Goal: Transaction & Acquisition: Purchase product/service

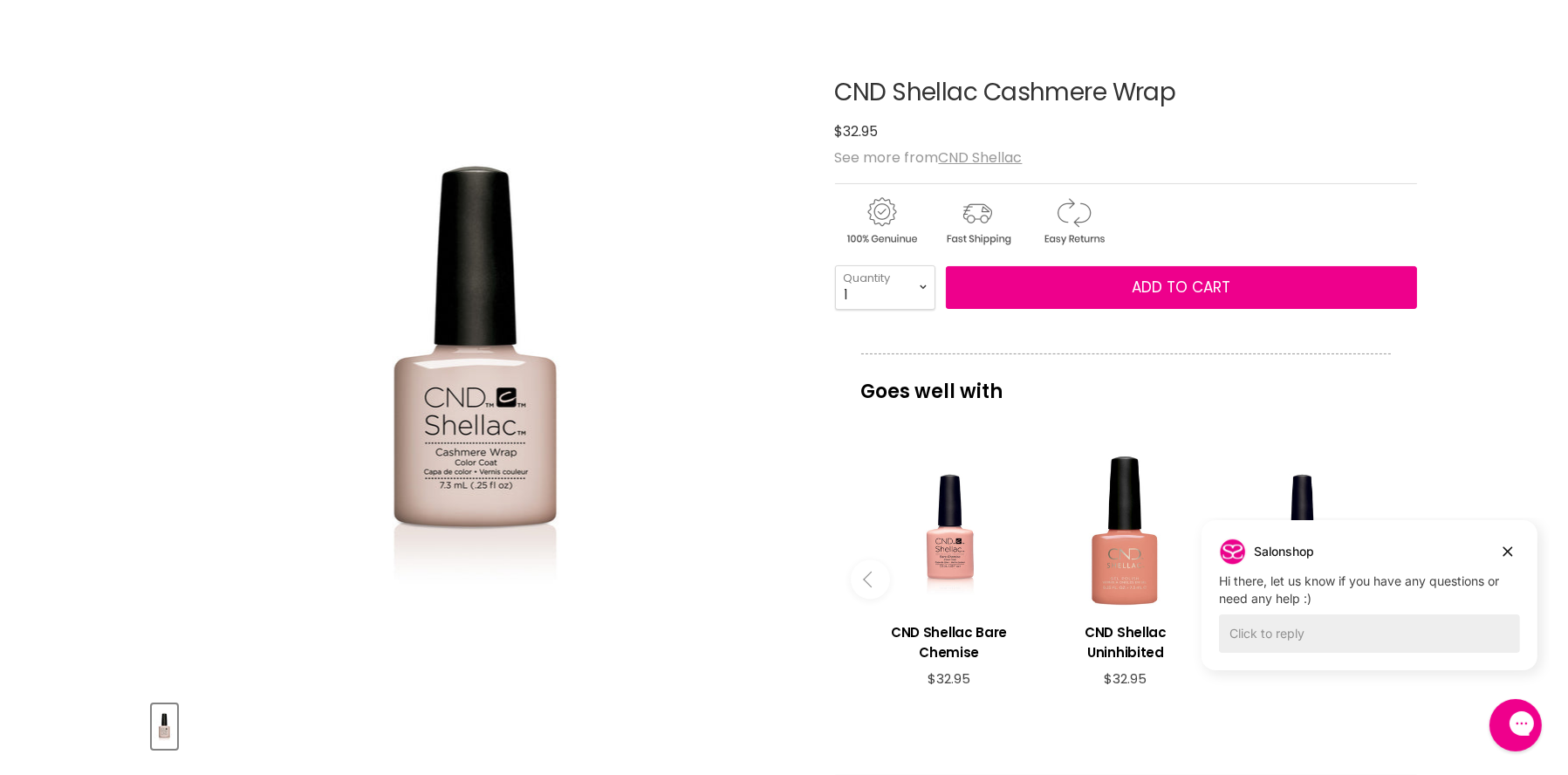
scroll to position [175, 0]
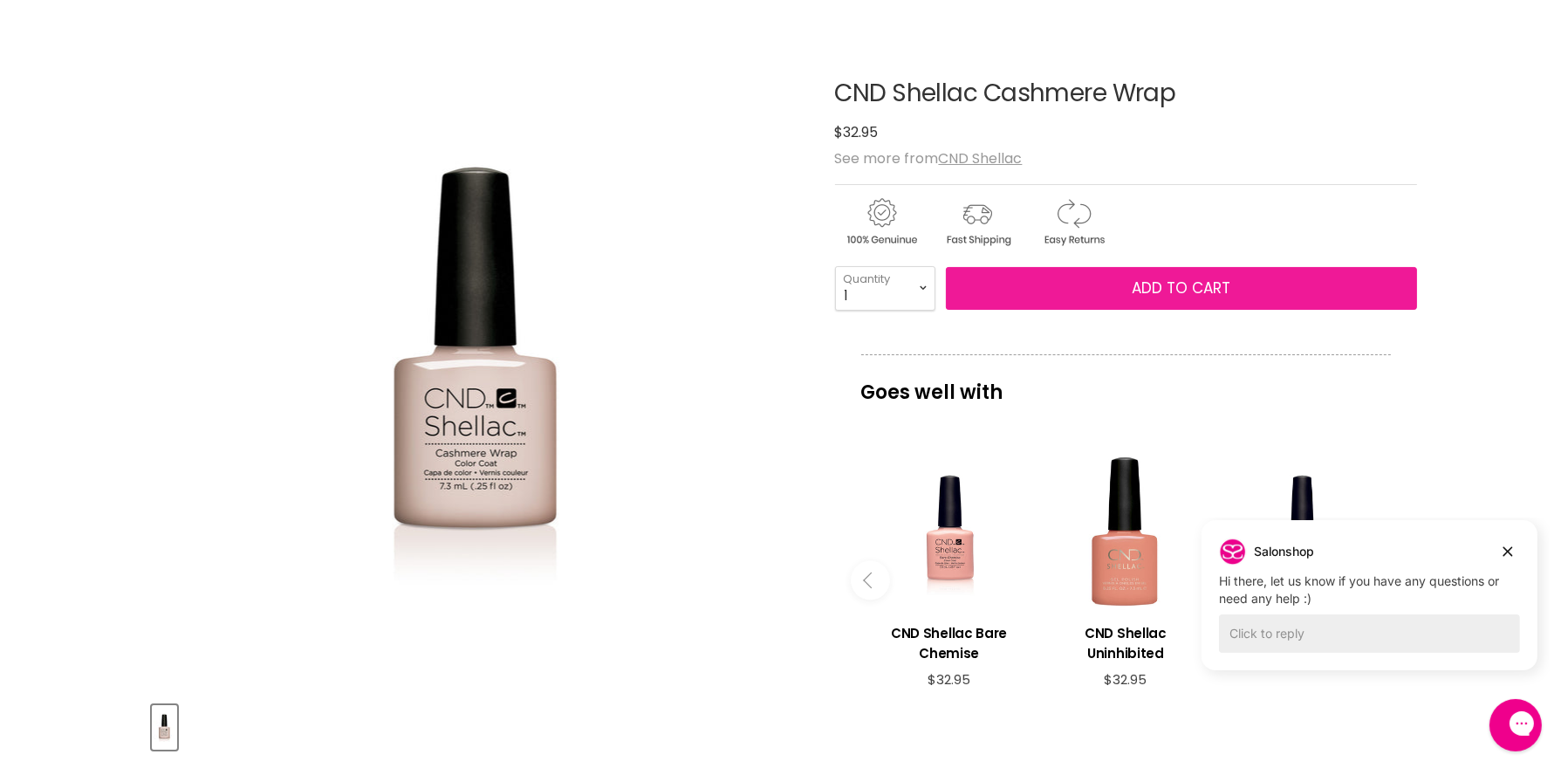
click at [1142, 287] on span "Add to cart" at bounding box center [1181, 288] width 99 height 21
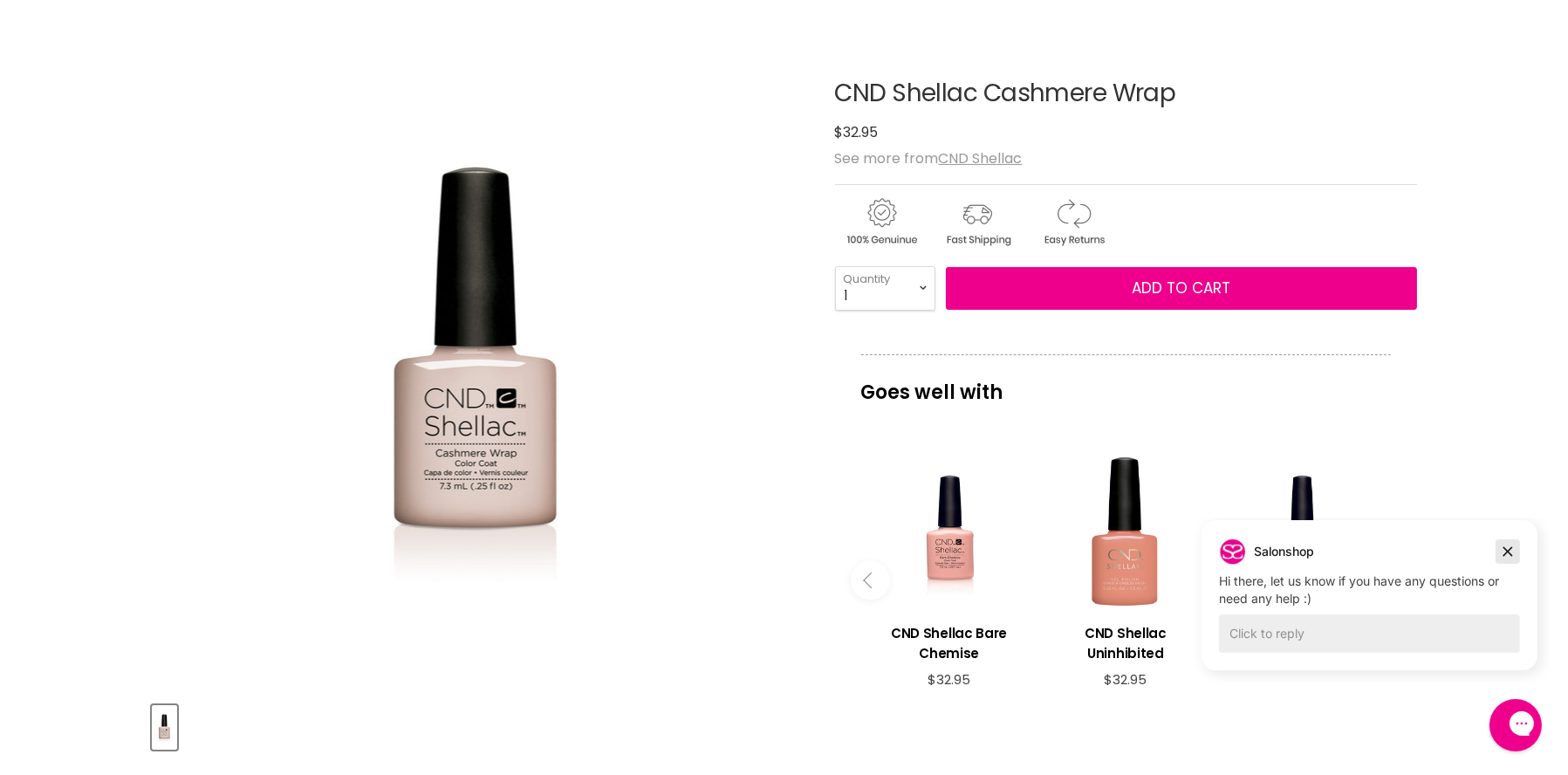
click at [1503, 552] on icon "Dismiss campaign" at bounding box center [1507, 551] width 17 height 21
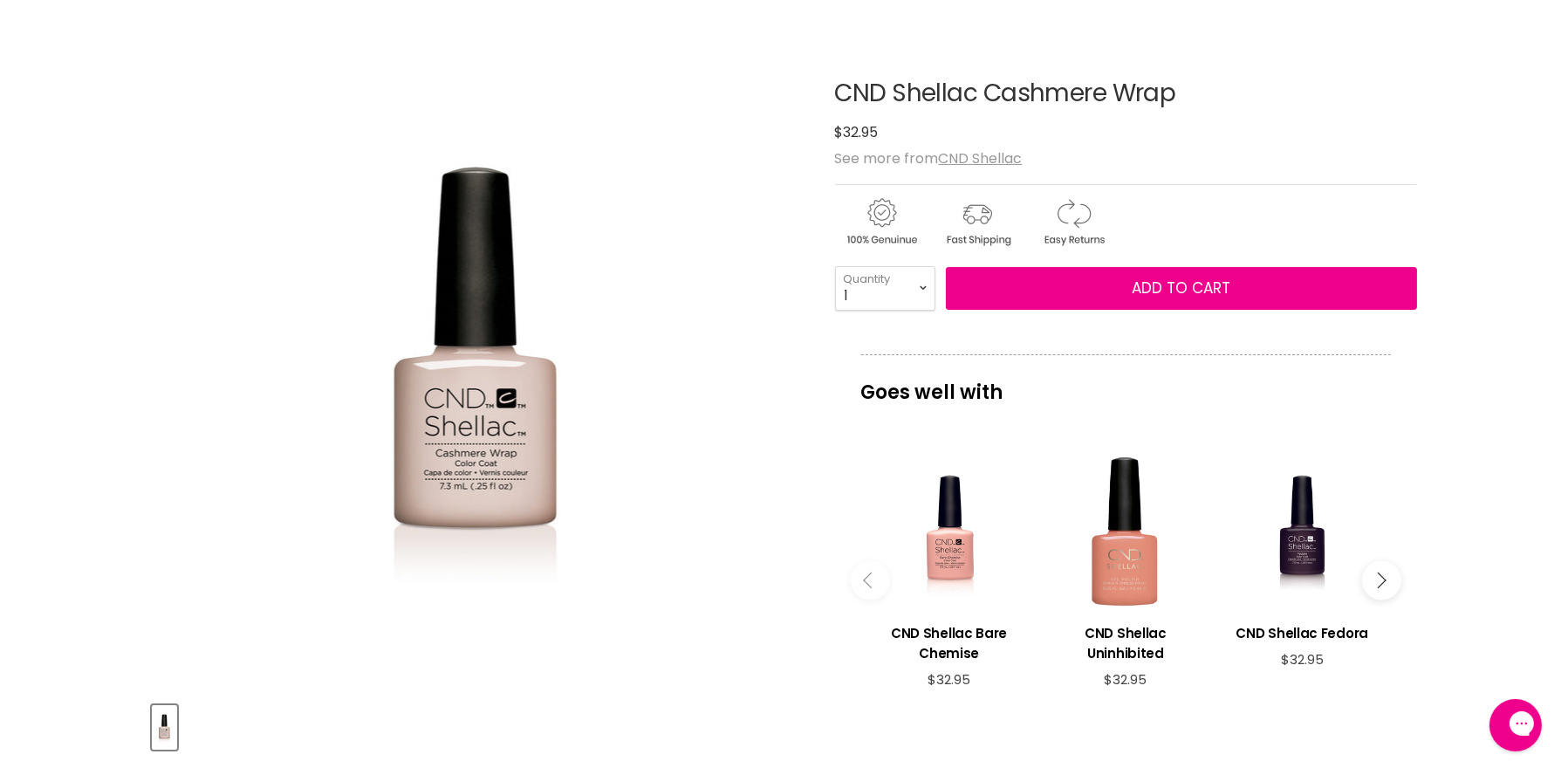
click at [1383, 579] on icon "Main content" at bounding box center [1378, 580] width 16 height 16
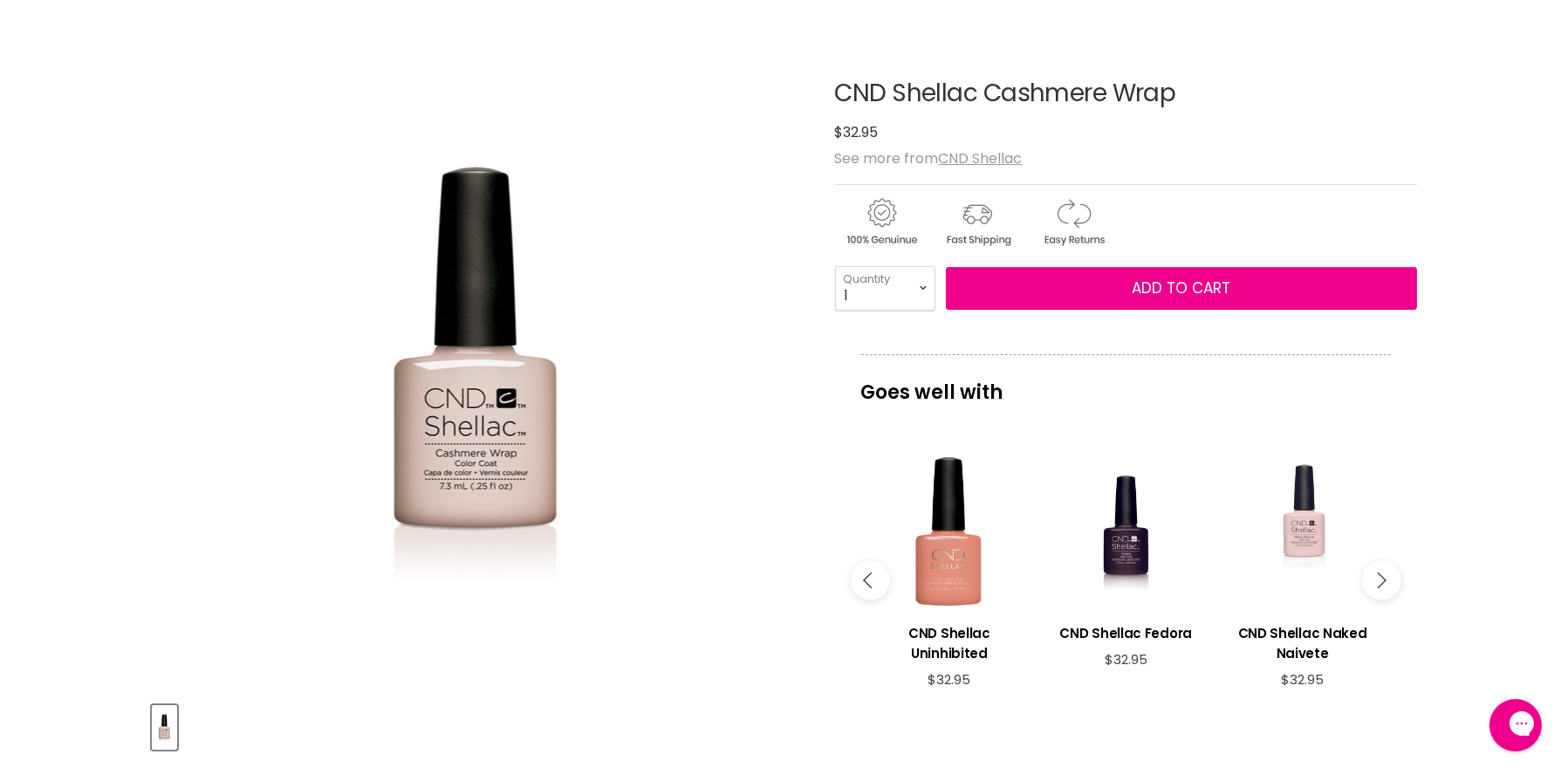
click at [1312, 551] on div "Main content" at bounding box center [1302, 531] width 159 height 159
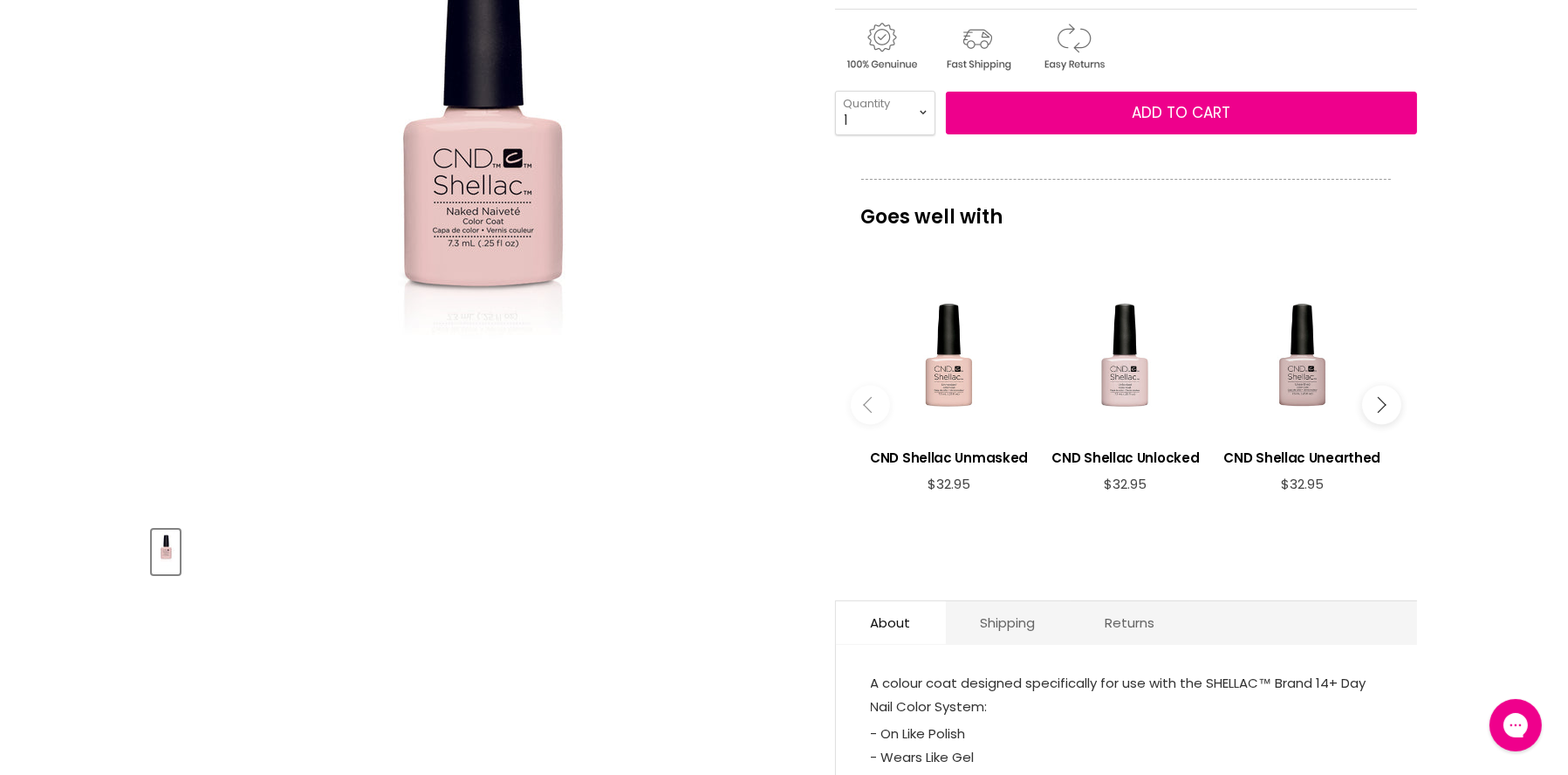
scroll to position [349, 0]
click at [1124, 388] on div "Main content" at bounding box center [1126, 356] width 159 height 159
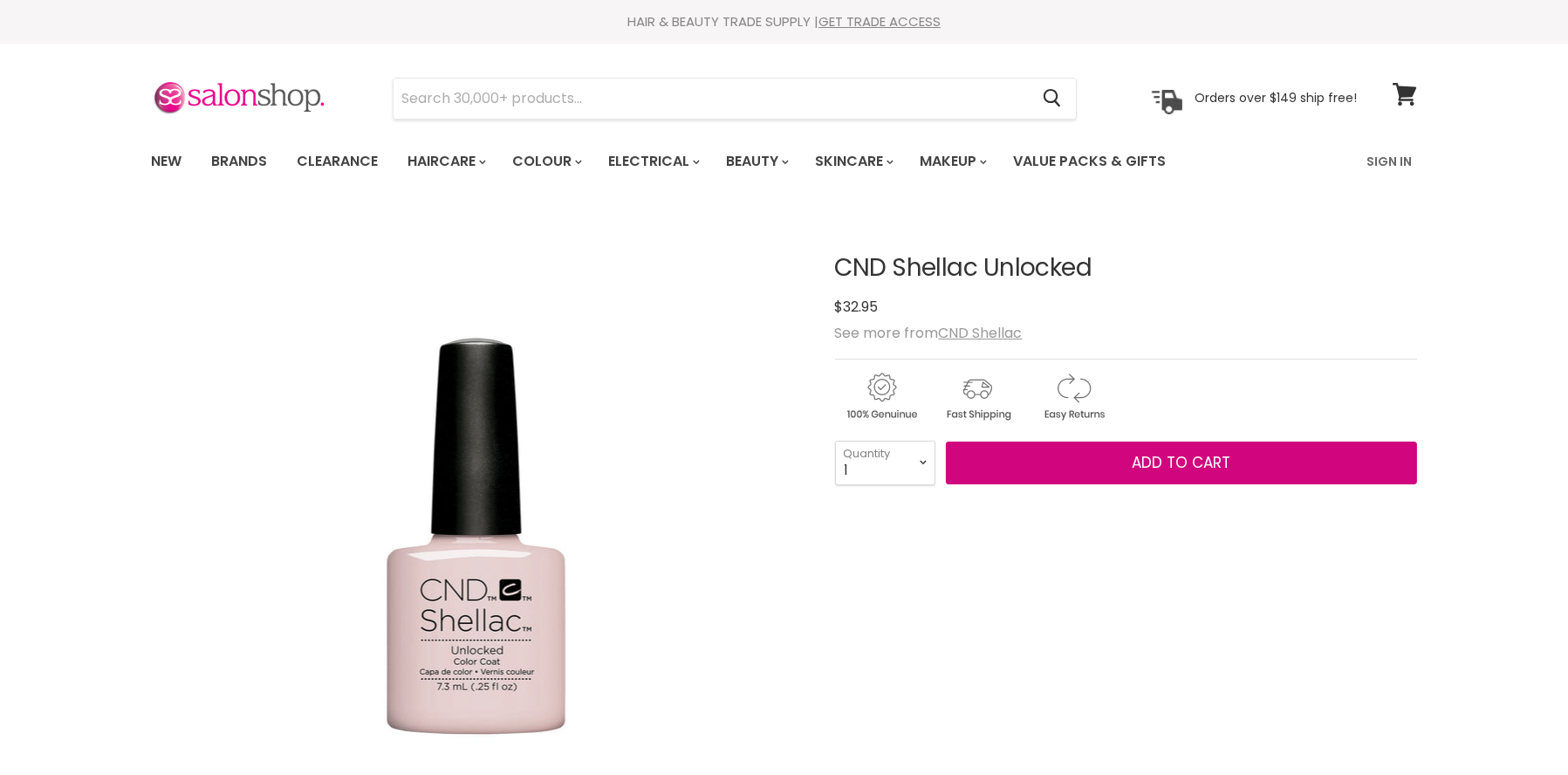
click at [1138, 460] on span "Add to cart" at bounding box center [1181, 462] width 99 height 21
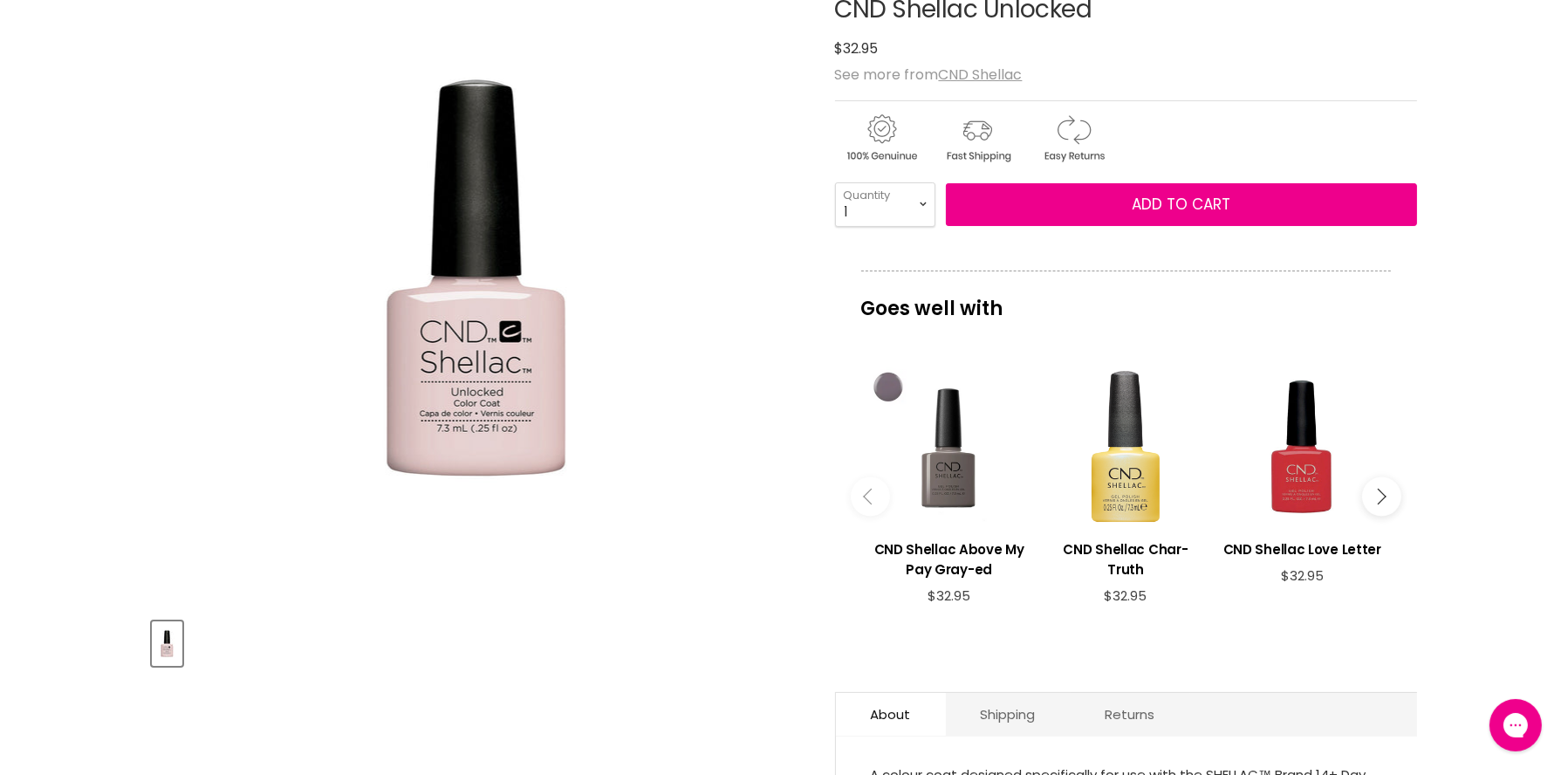
scroll to position [260, 0]
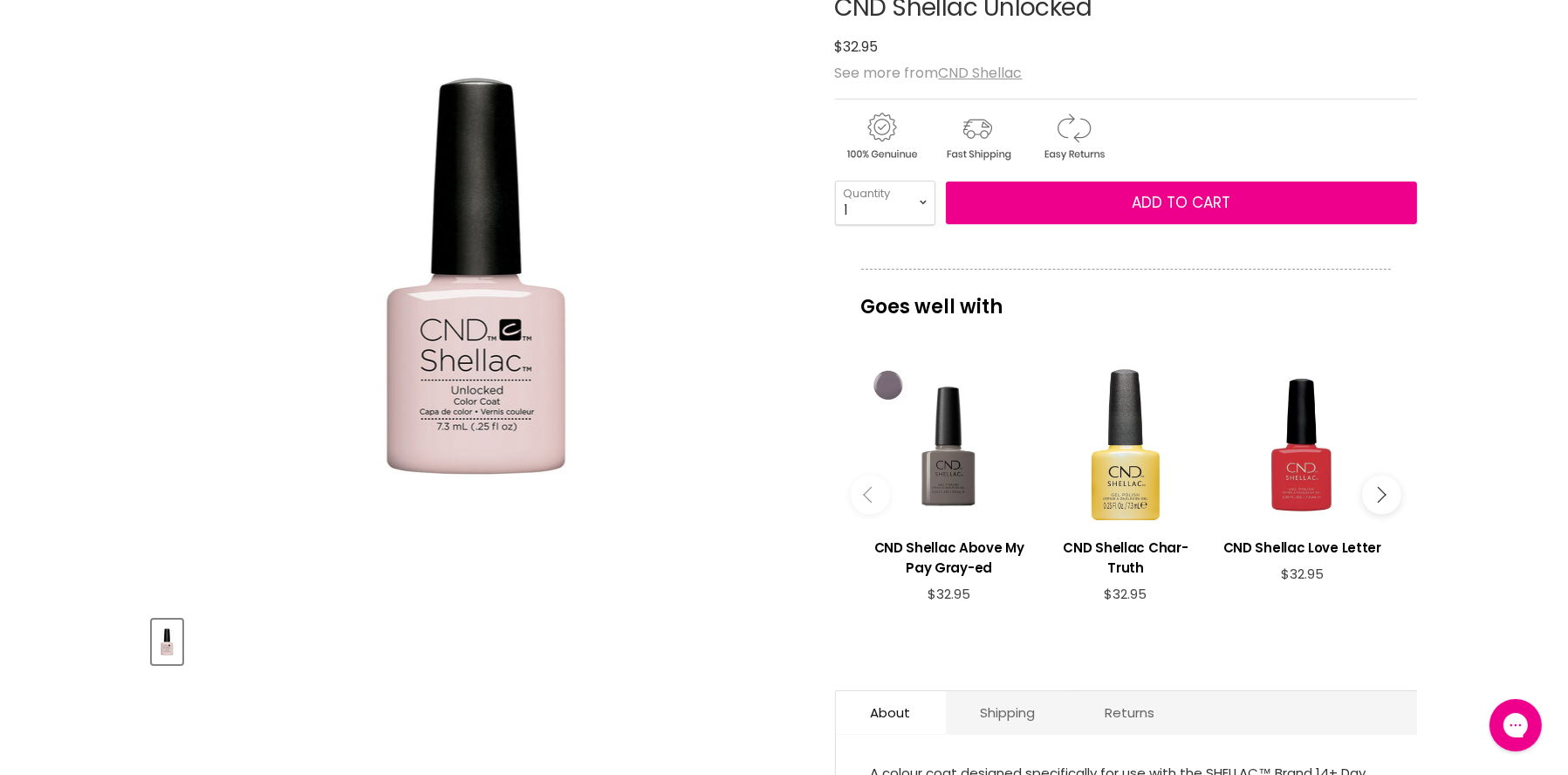
click at [1383, 499] on button "Main content" at bounding box center [1382, 494] width 39 height 39
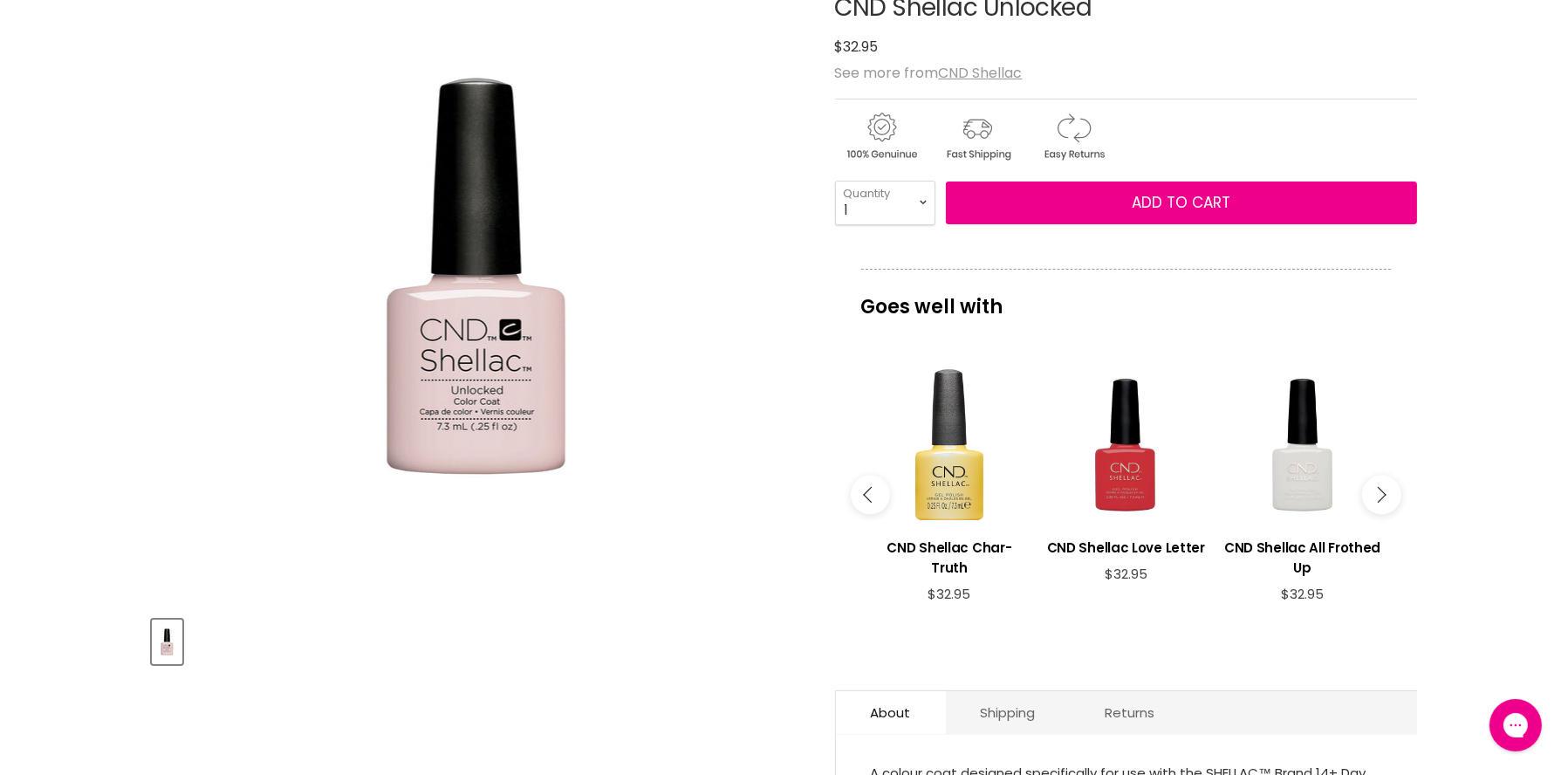
click at [1383, 499] on button "Main content" at bounding box center [1382, 494] width 39 height 39
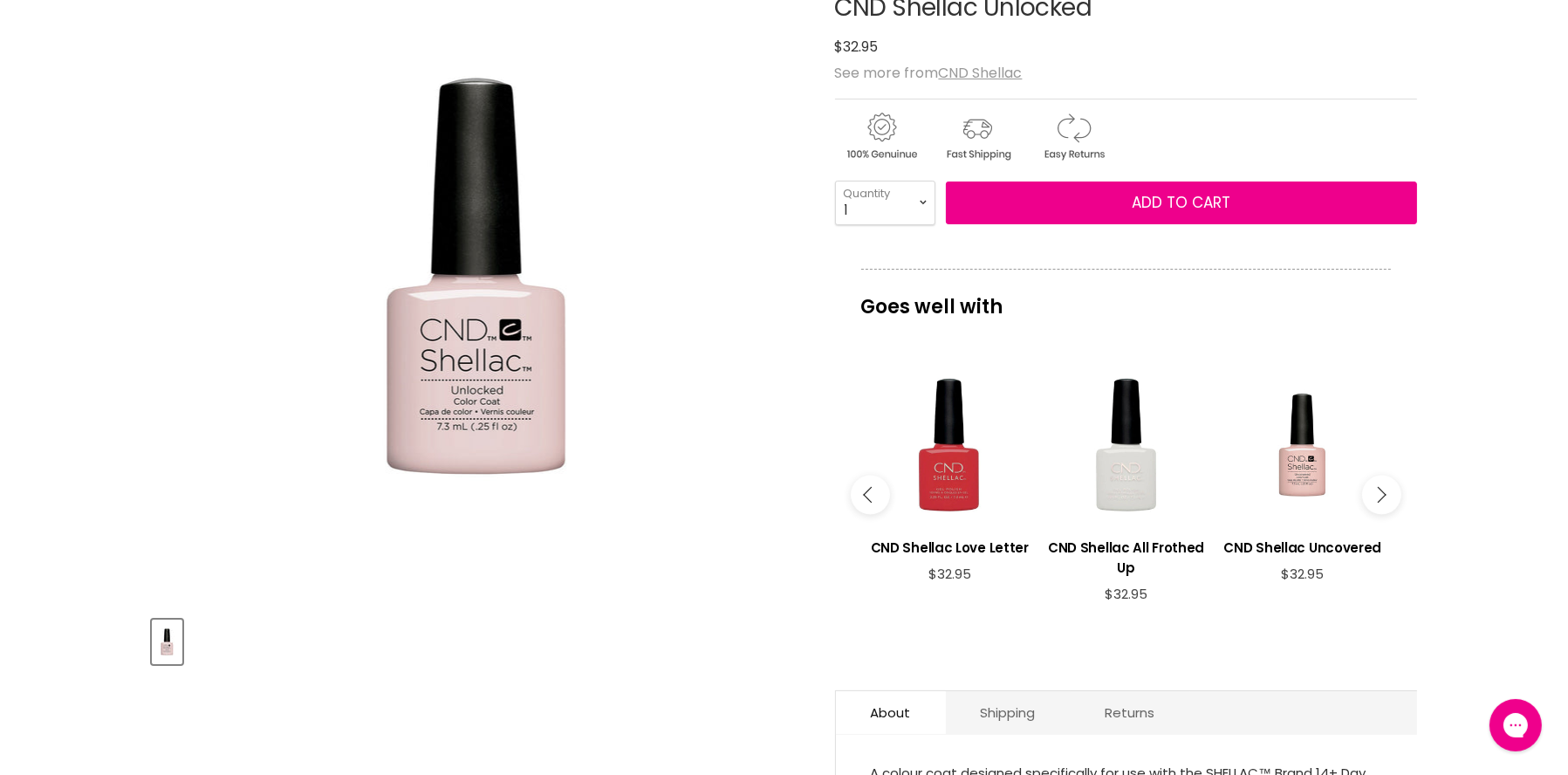
click at [1383, 499] on button "Main content" at bounding box center [1382, 494] width 39 height 39
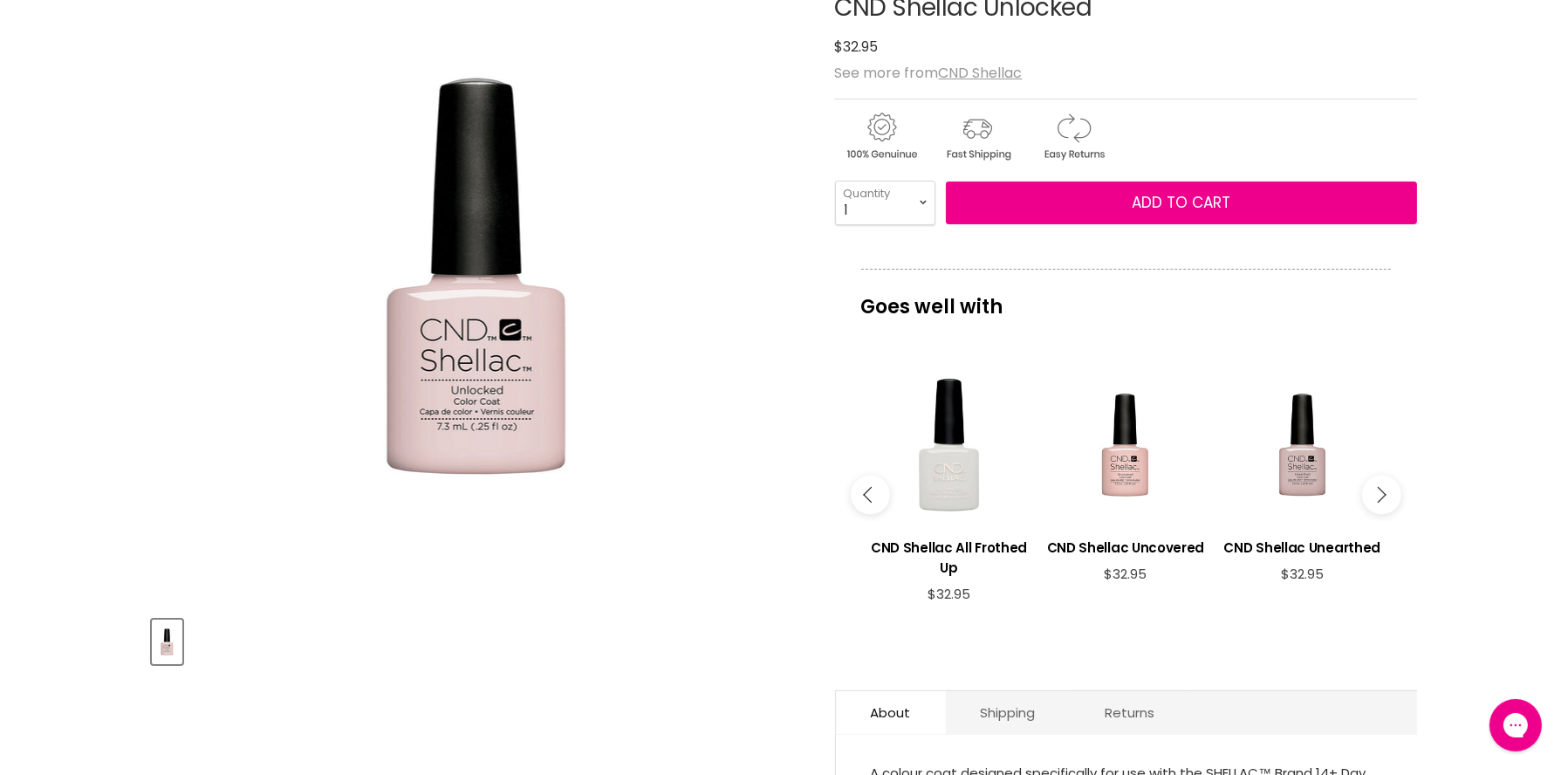
click at [1383, 499] on button "Main content" at bounding box center [1382, 494] width 39 height 39
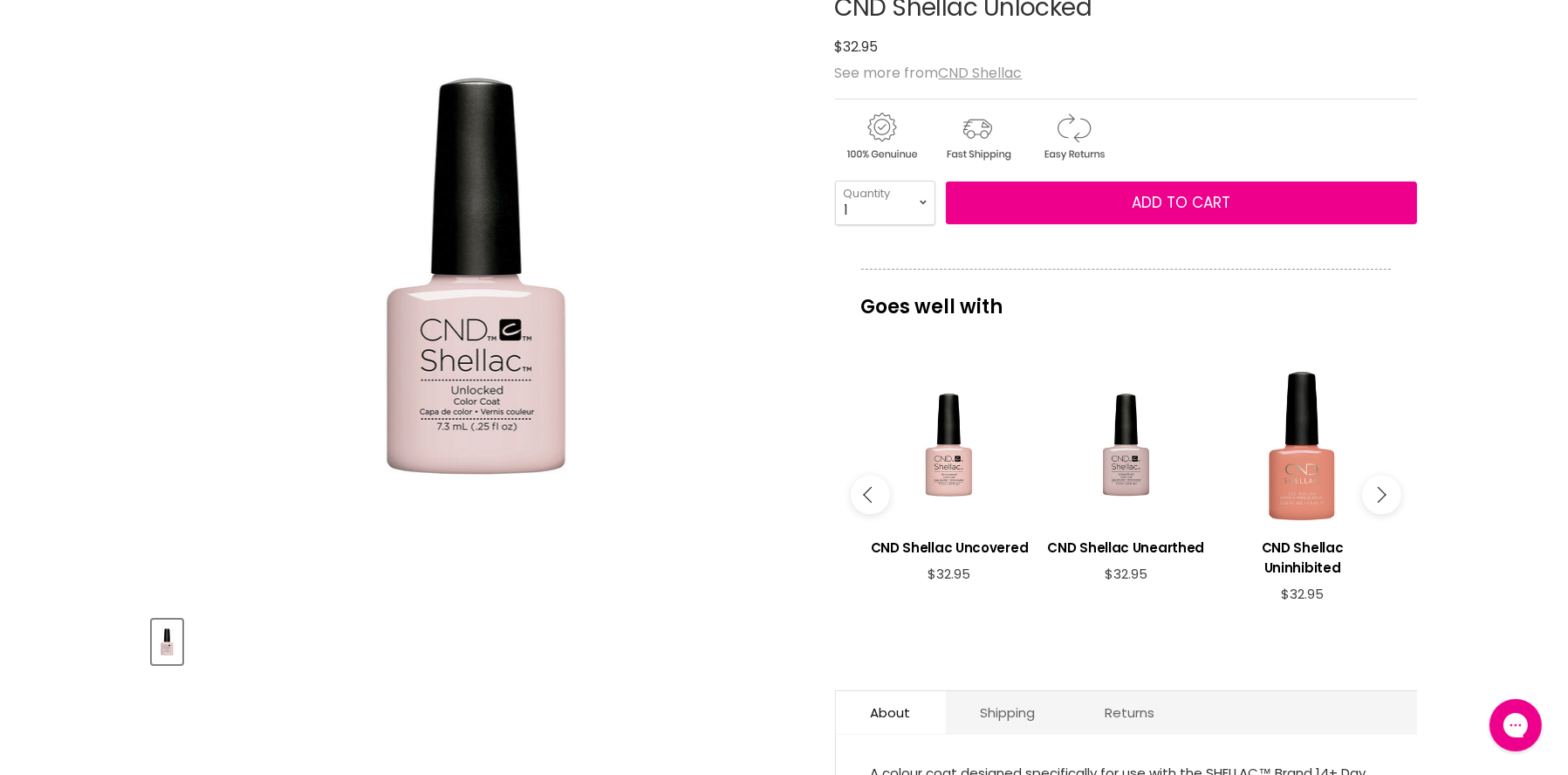
click at [1383, 499] on button "Main content" at bounding box center [1382, 494] width 39 height 39
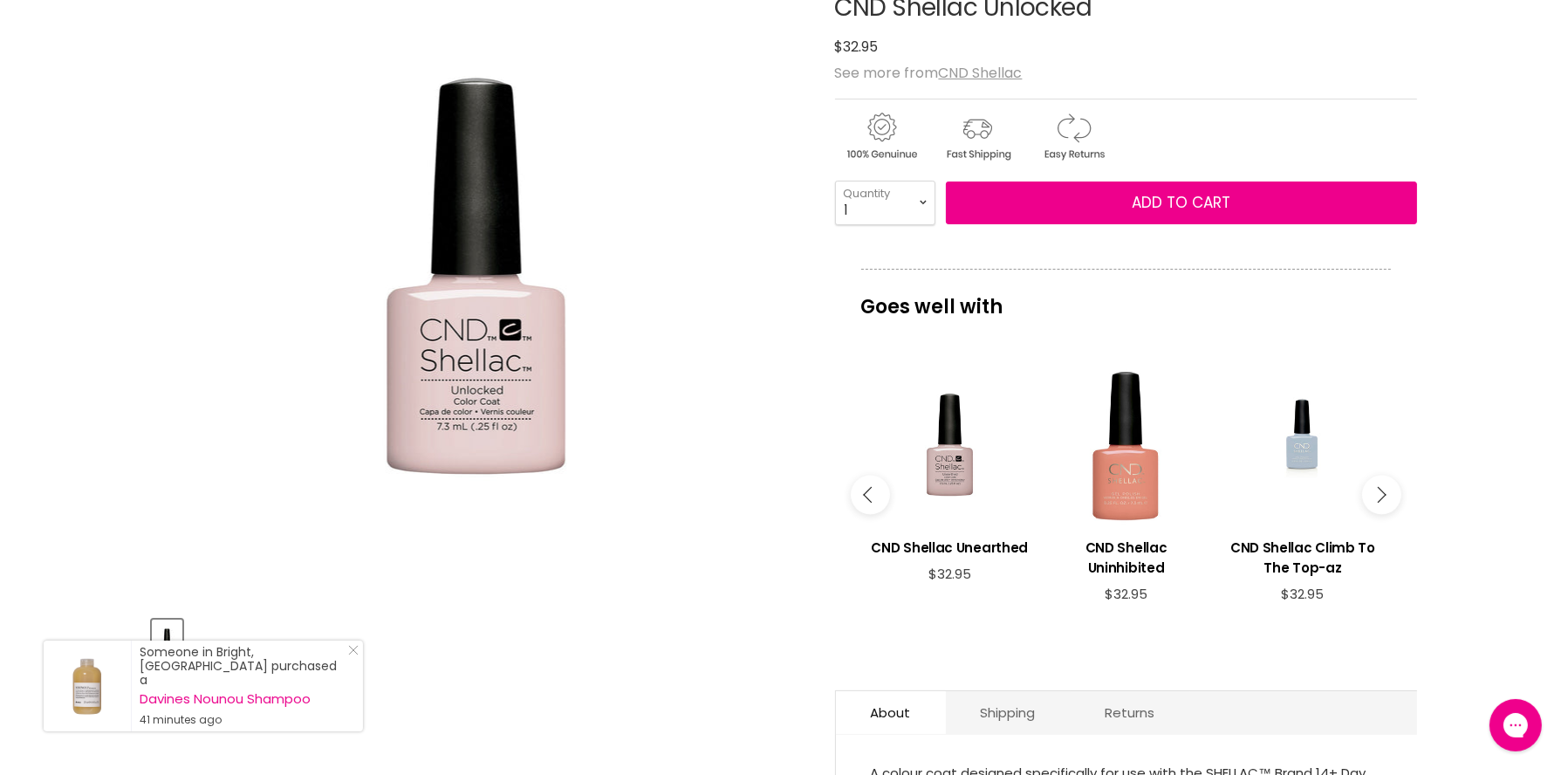
click at [1383, 499] on button "Main content" at bounding box center [1382, 494] width 39 height 39
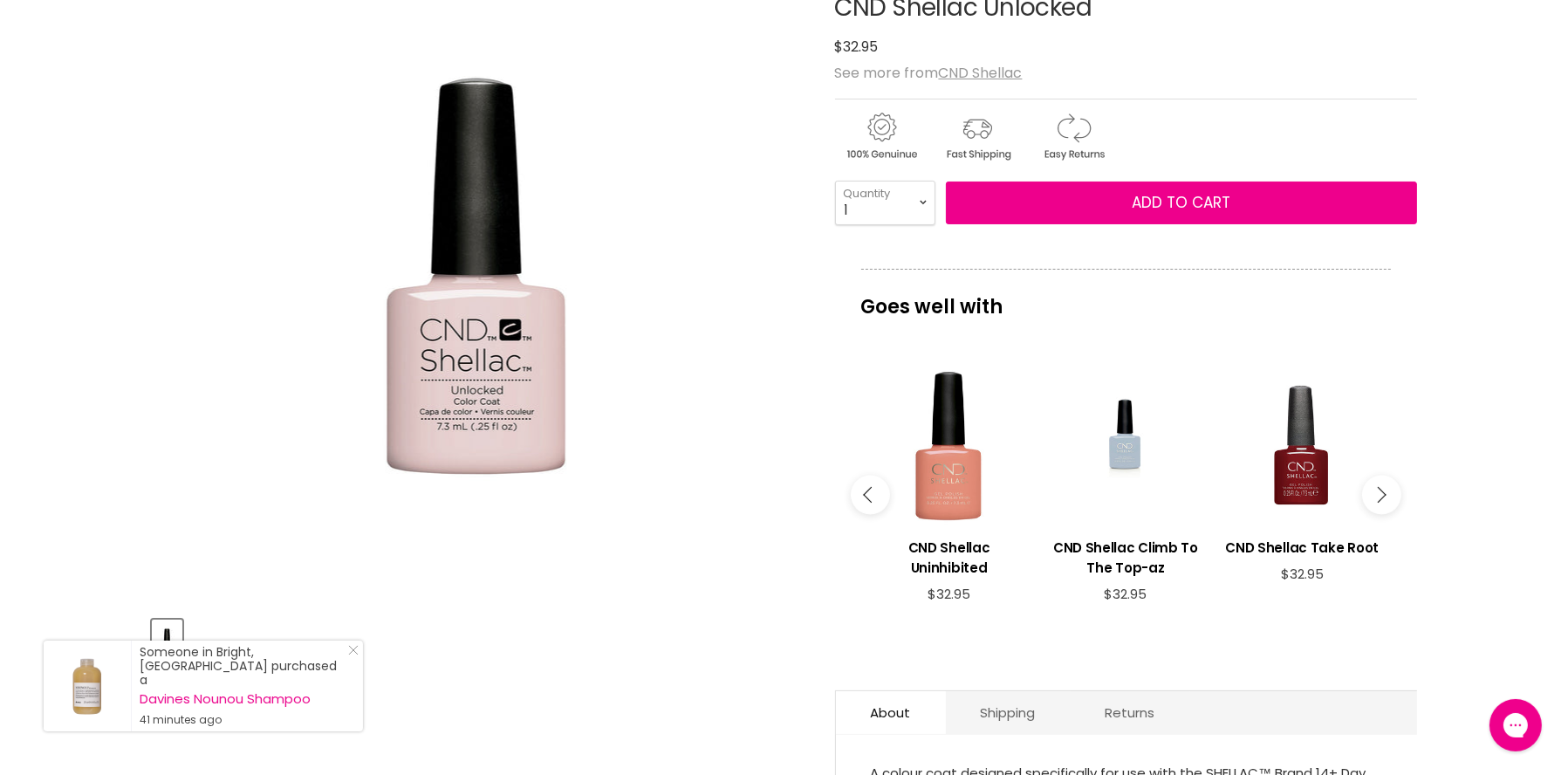
click at [1383, 499] on button "Main content" at bounding box center [1382, 494] width 39 height 39
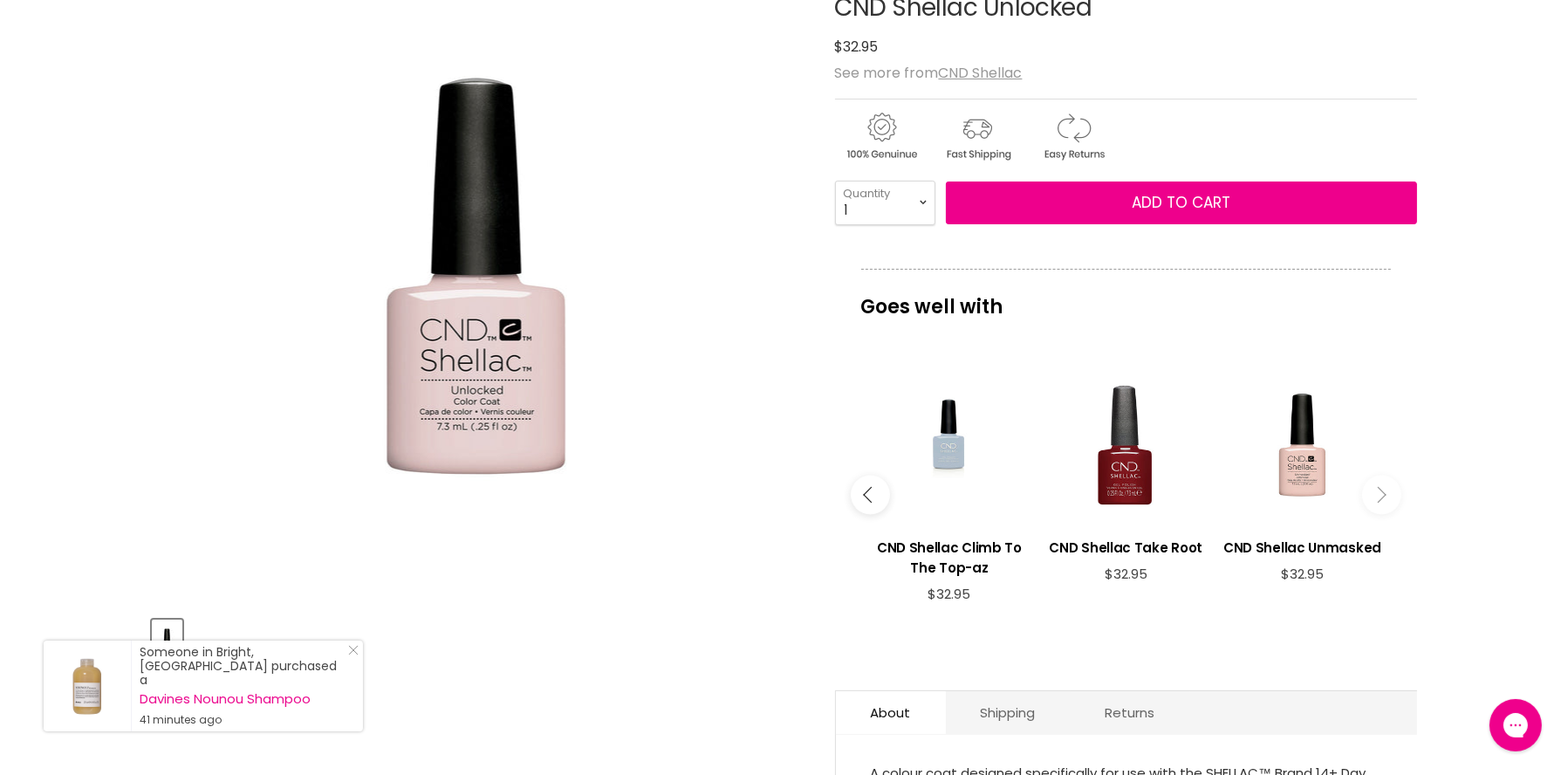
click at [1383, 499] on button "Main content" at bounding box center [1382, 494] width 39 height 39
click at [1298, 472] on div "Main content" at bounding box center [1302, 445] width 159 height 159
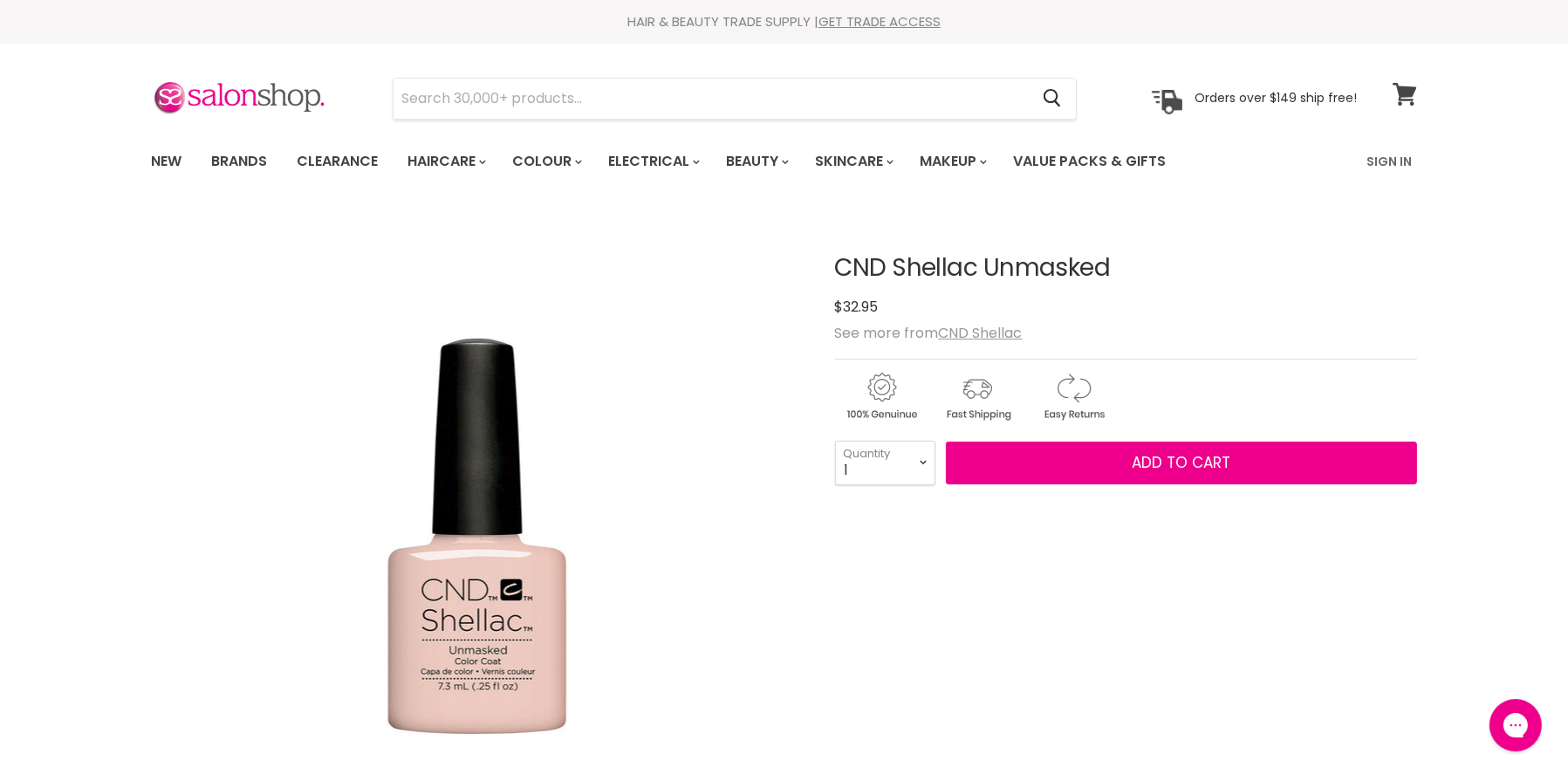
click at [1409, 87] on span at bounding box center [1416, 83] width 19 height 19
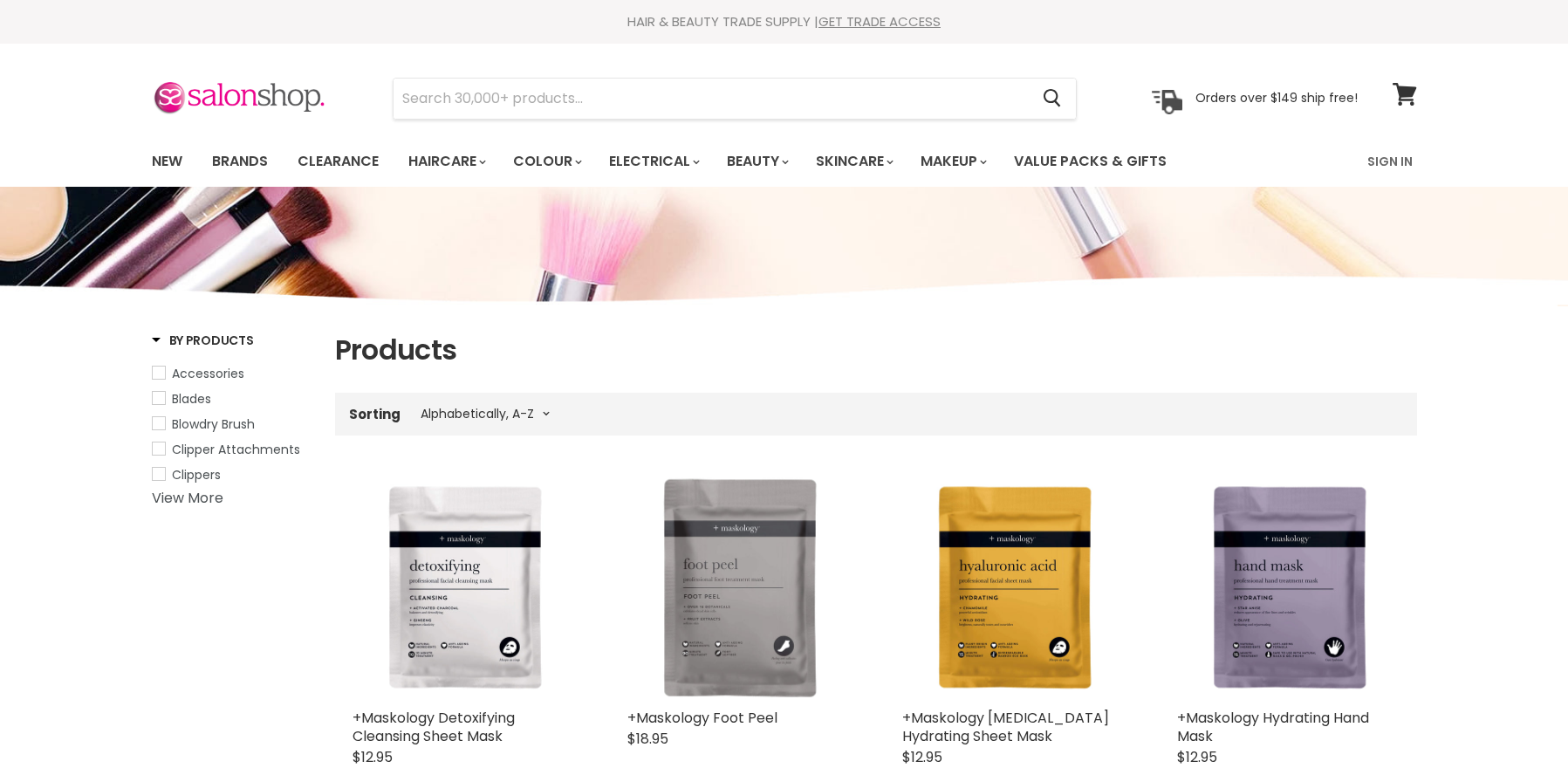
select select "title-ascending"
click at [482, 99] on input "Search" at bounding box center [712, 99] width 636 height 40
click at [449, 92] on input "Search" at bounding box center [712, 99] width 636 height 40
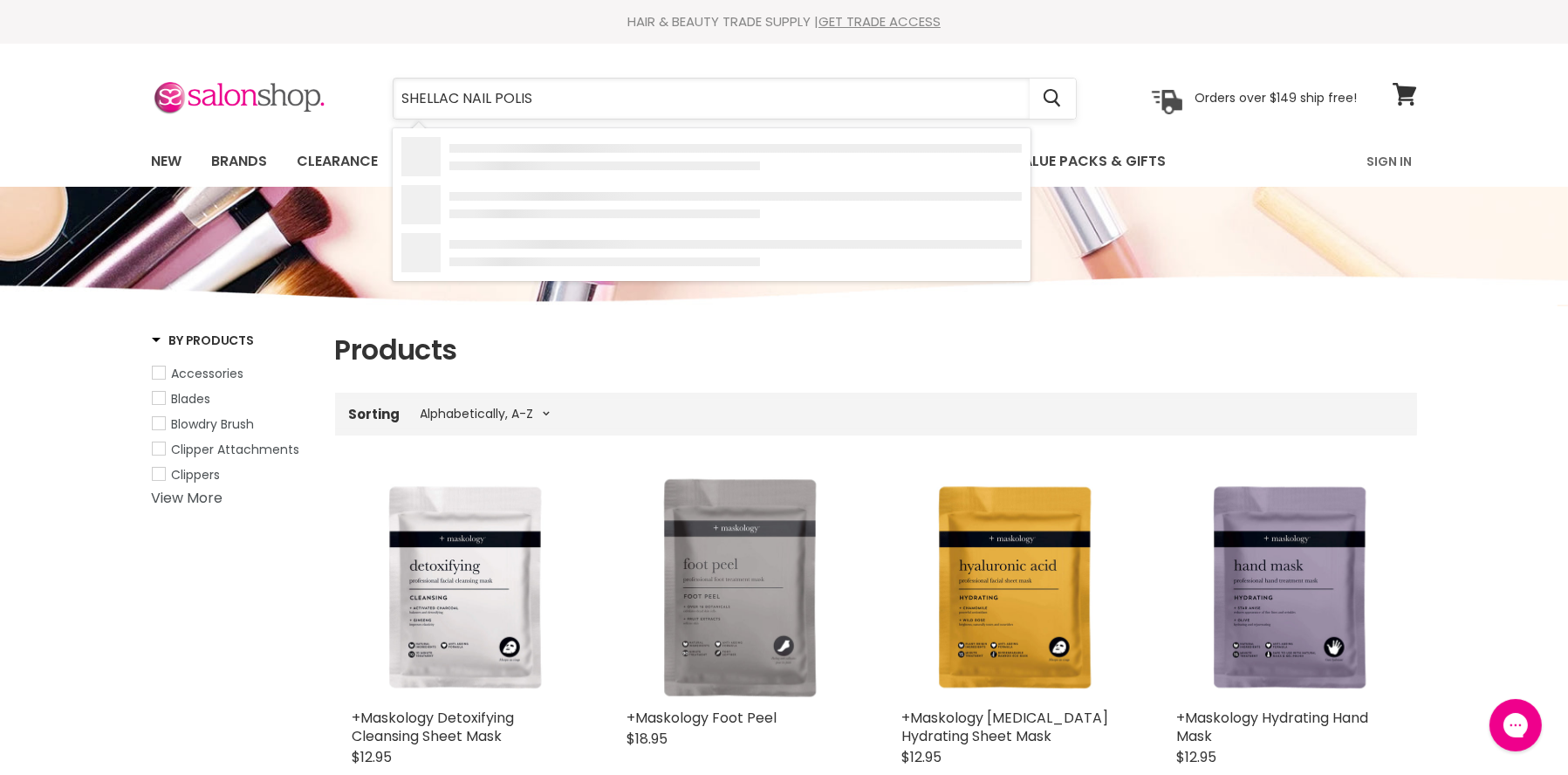
type input "SHELLAC NAIL POLISH"
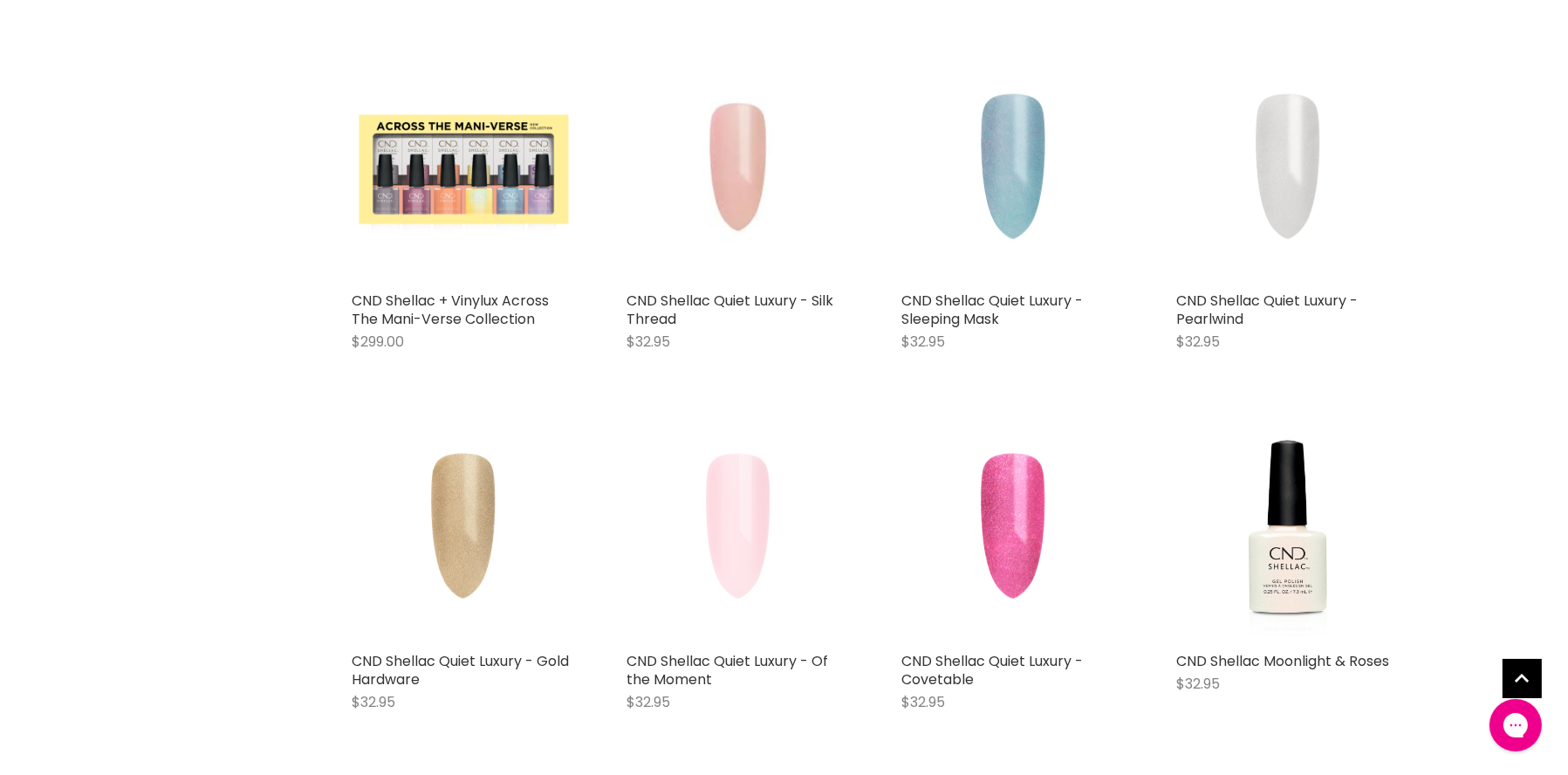
scroll to position [697, 0]
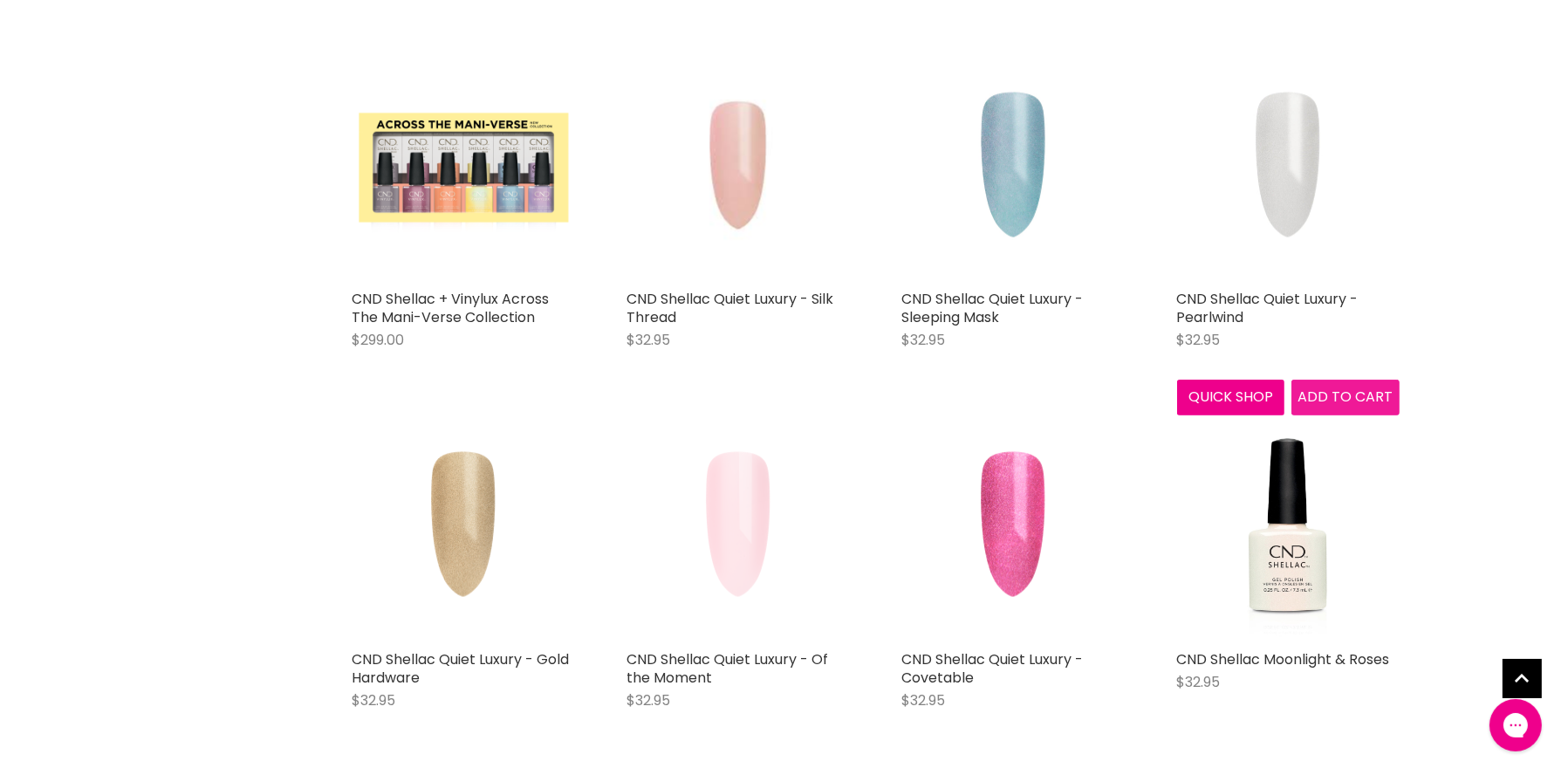
click at [1344, 395] on span "Add to cart" at bounding box center [1345, 397] width 95 height 20
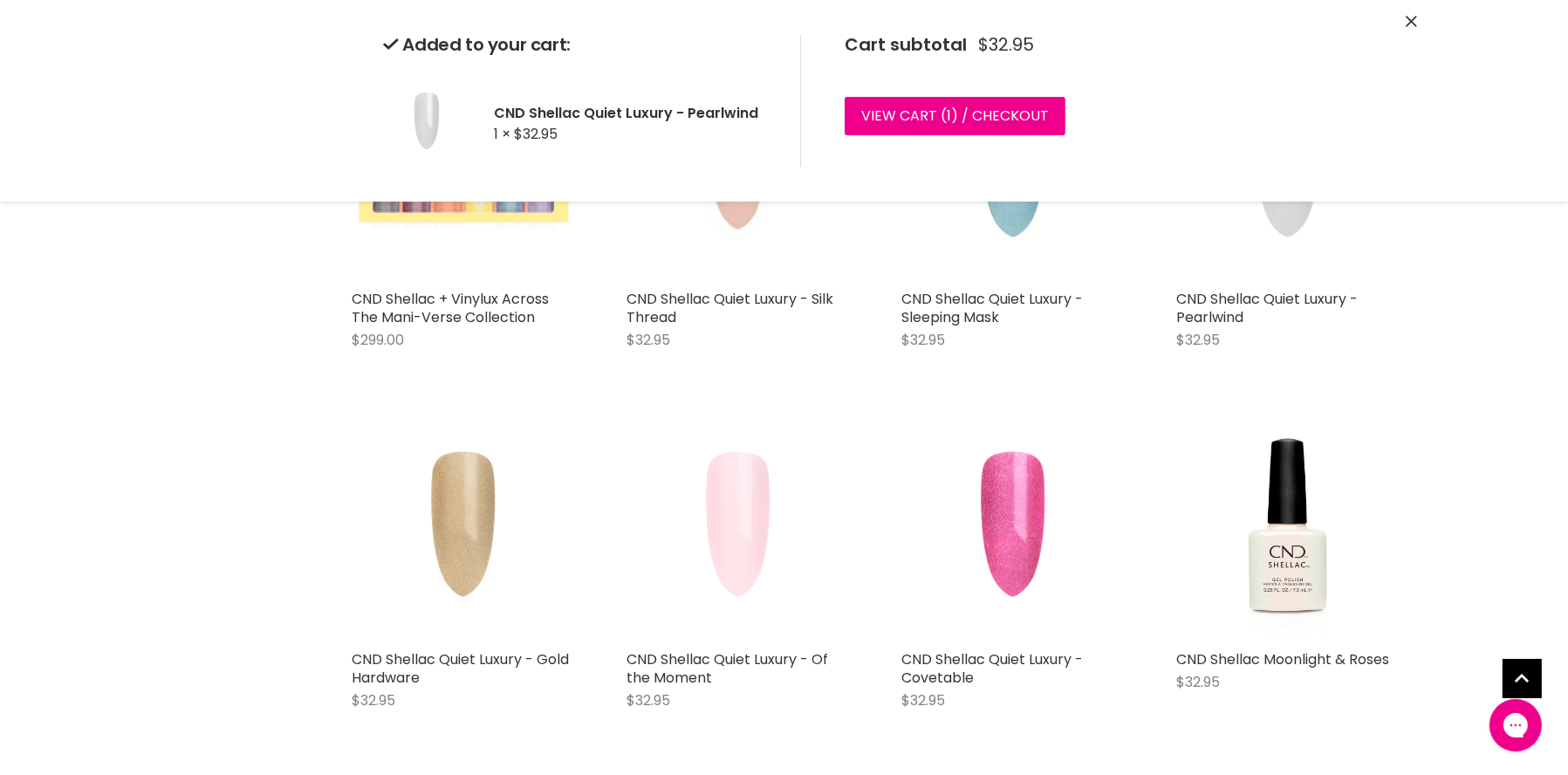
click at [748, 161] on div "Added to your cart: CND Shellac Quiet Luxury - Pearlwind 1 × $32.95 Cart subtot…" at bounding box center [784, 101] width 803 height 166
click at [744, 269] on figure "Main content" at bounding box center [739, 170] width 223 height 223
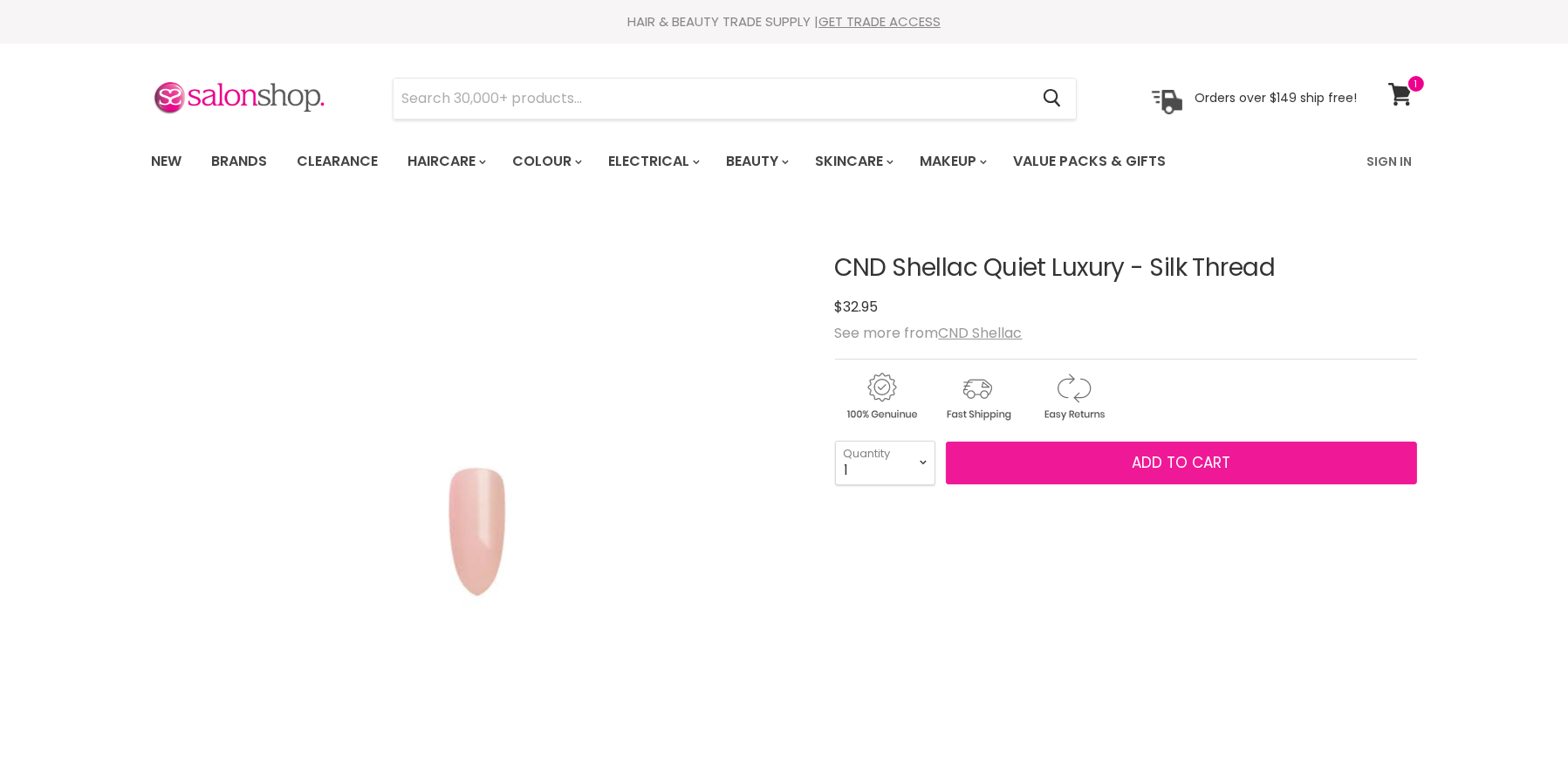
click at [1123, 467] on button "Add to cart" at bounding box center [1181, 463] width 471 height 44
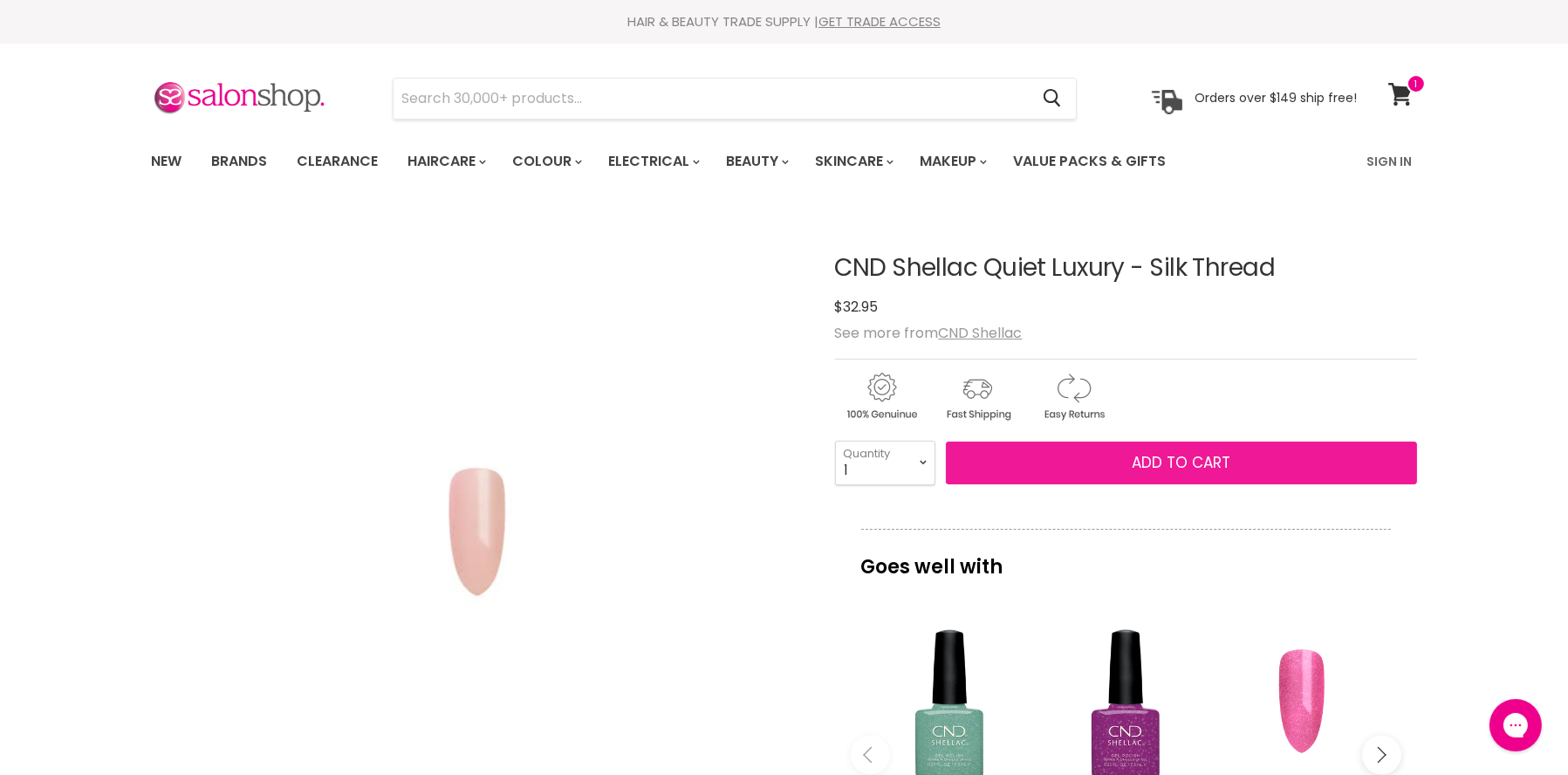
click at [1149, 462] on span "Add to cart" at bounding box center [1181, 462] width 99 height 21
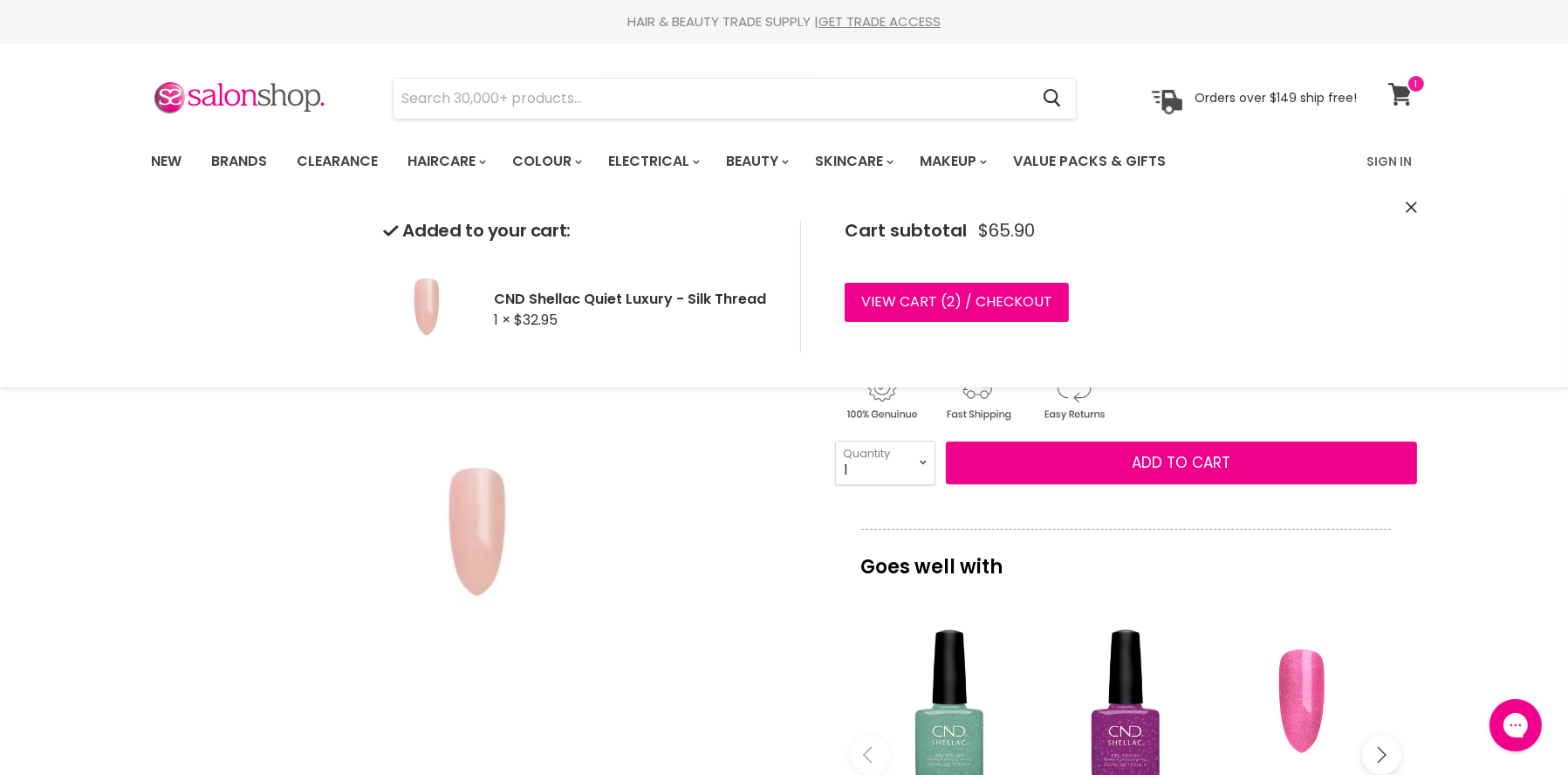
click at [1408, 87] on span at bounding box center [1416, 83] width 19 height 19
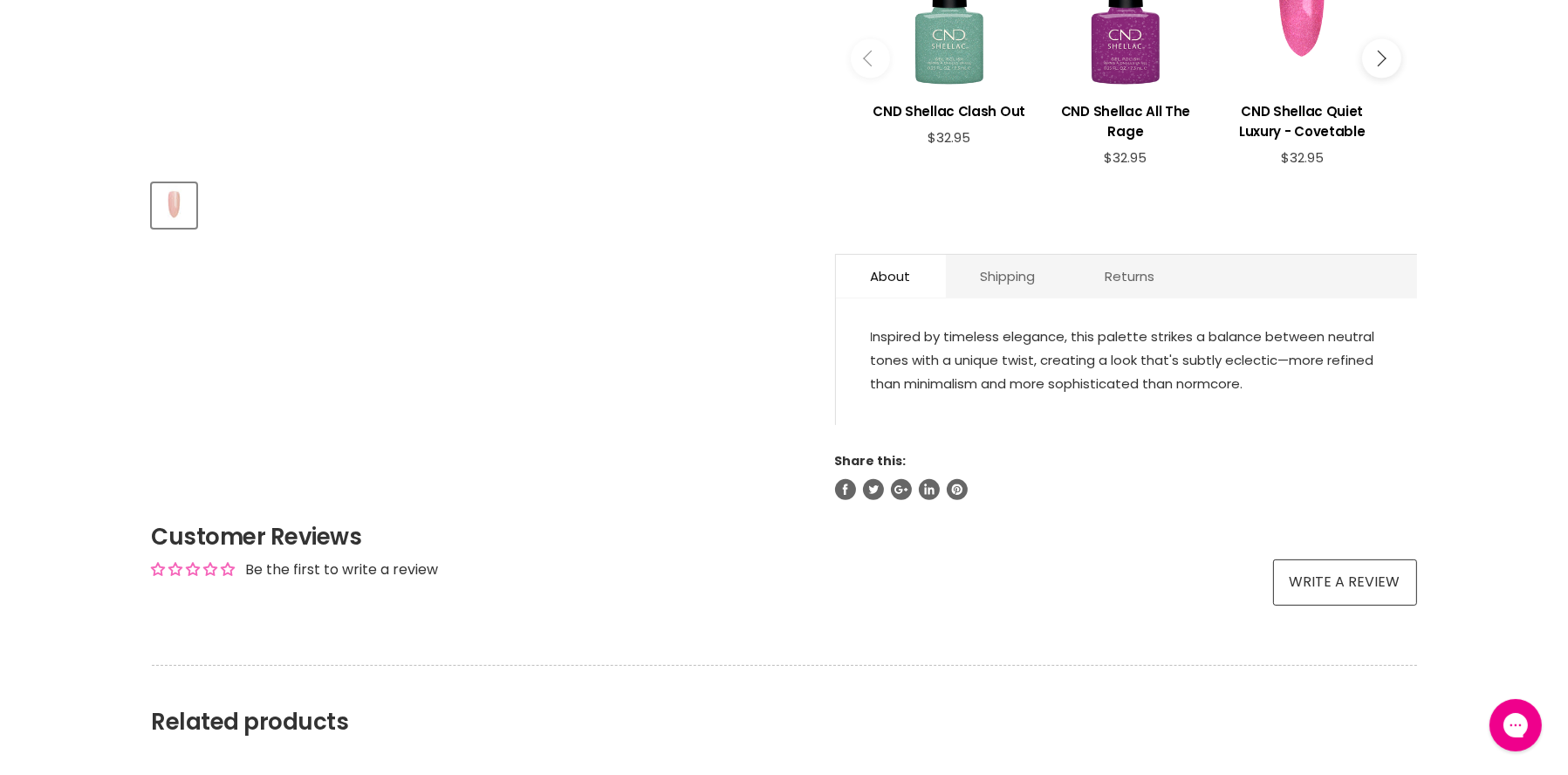
scroll to position [697, 0]
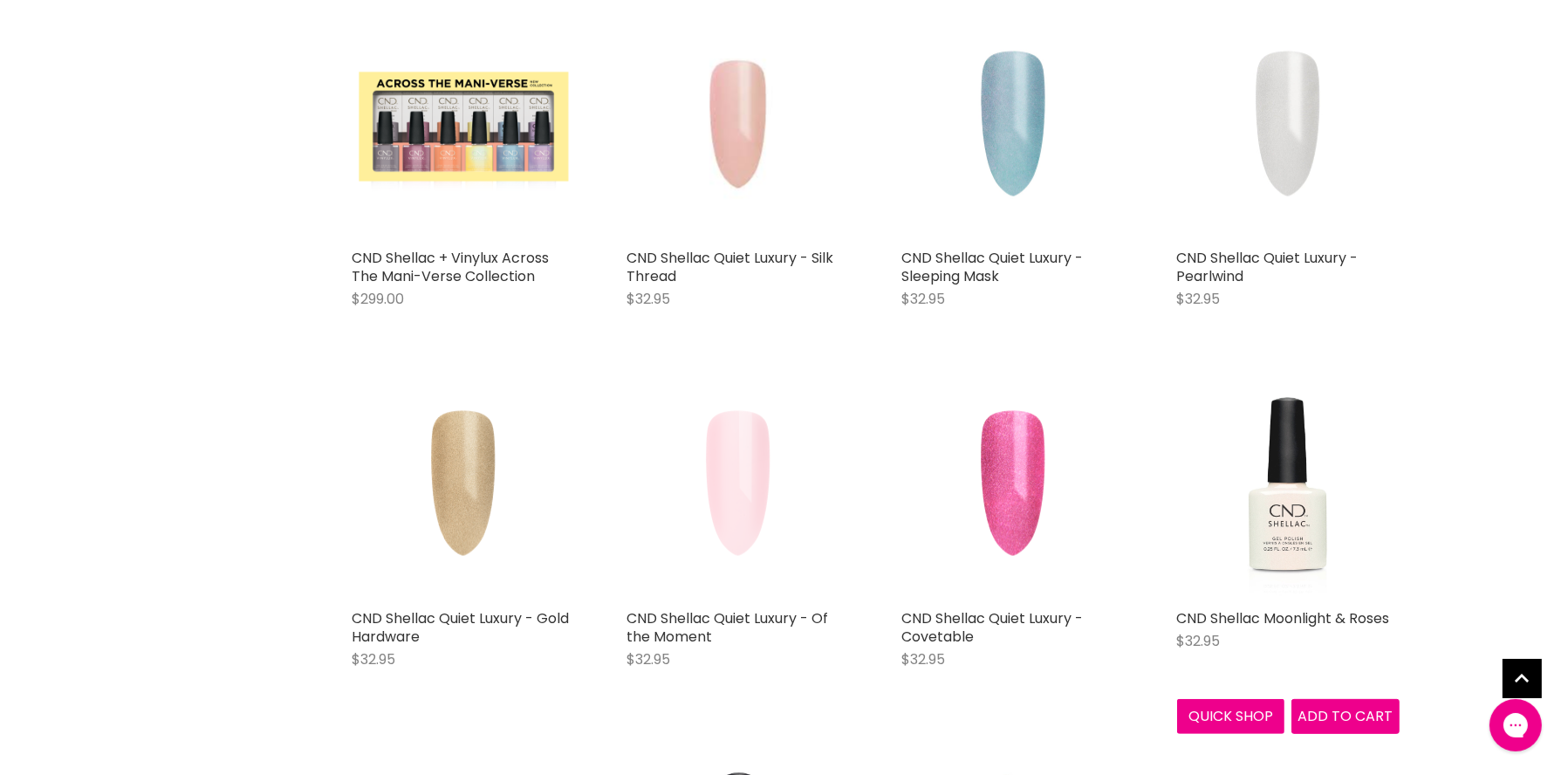
click at [1285, 518] on img "Main content" at bounding box center [1288, 490] width 223 height 223
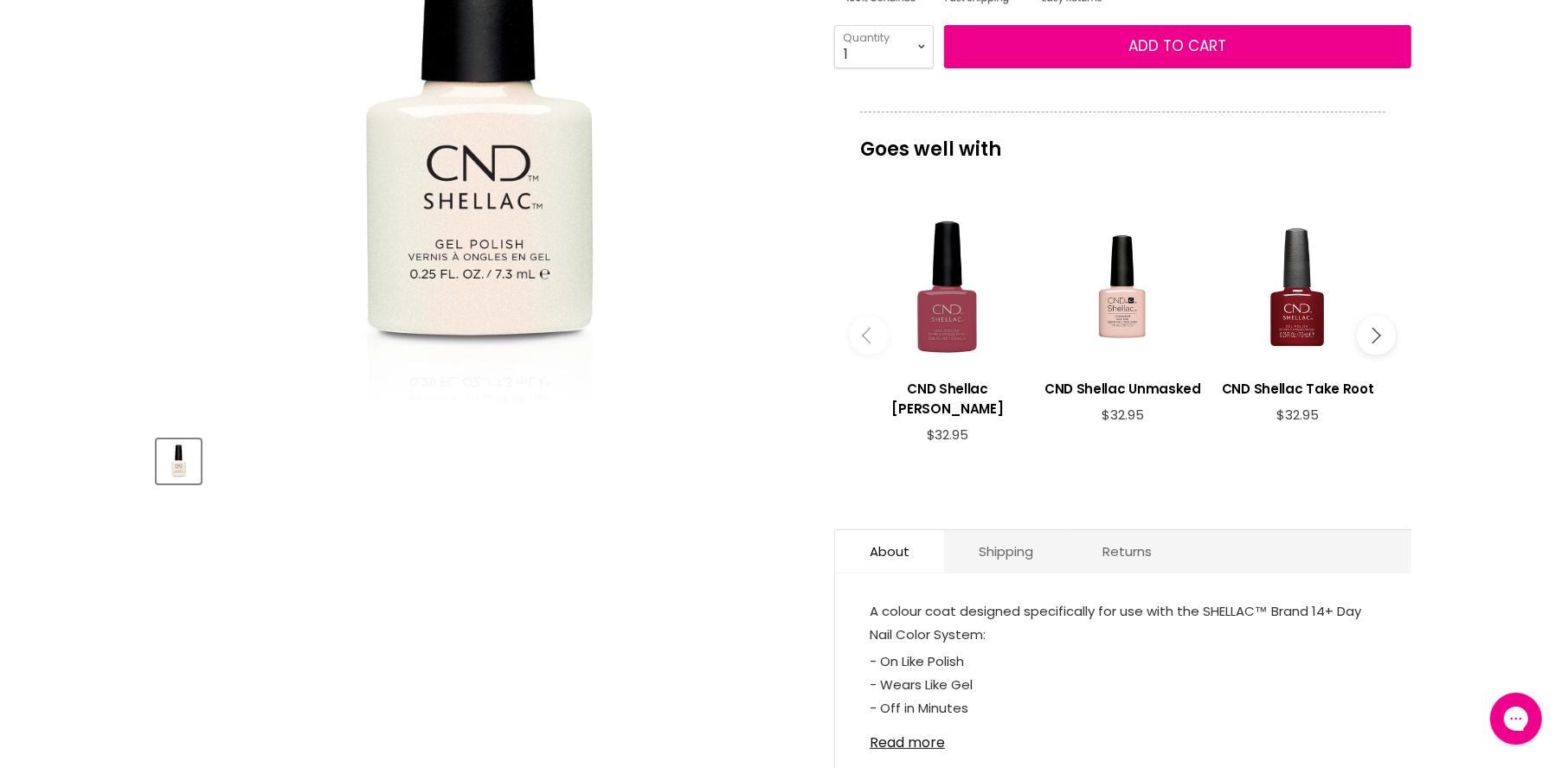
click at [490, 256] on img "CND Shellac Moonlight & Roses image. Click or Scroll to Zoom." at bounding box center [479, 99] width 646 height 646
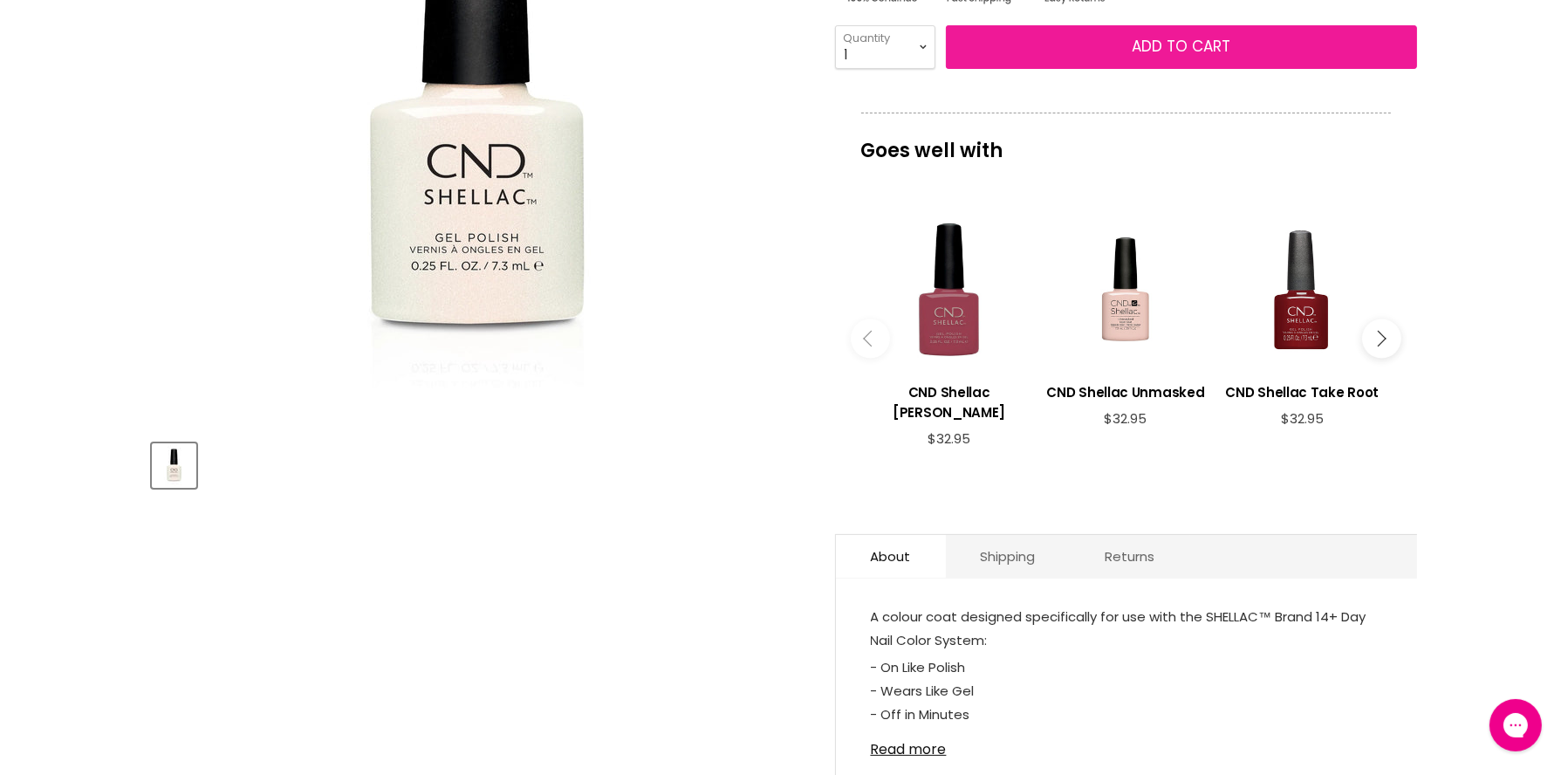
click at [1167, 40] on span "Add to cart" at bounding box center [1181, 46] width 99 height 21
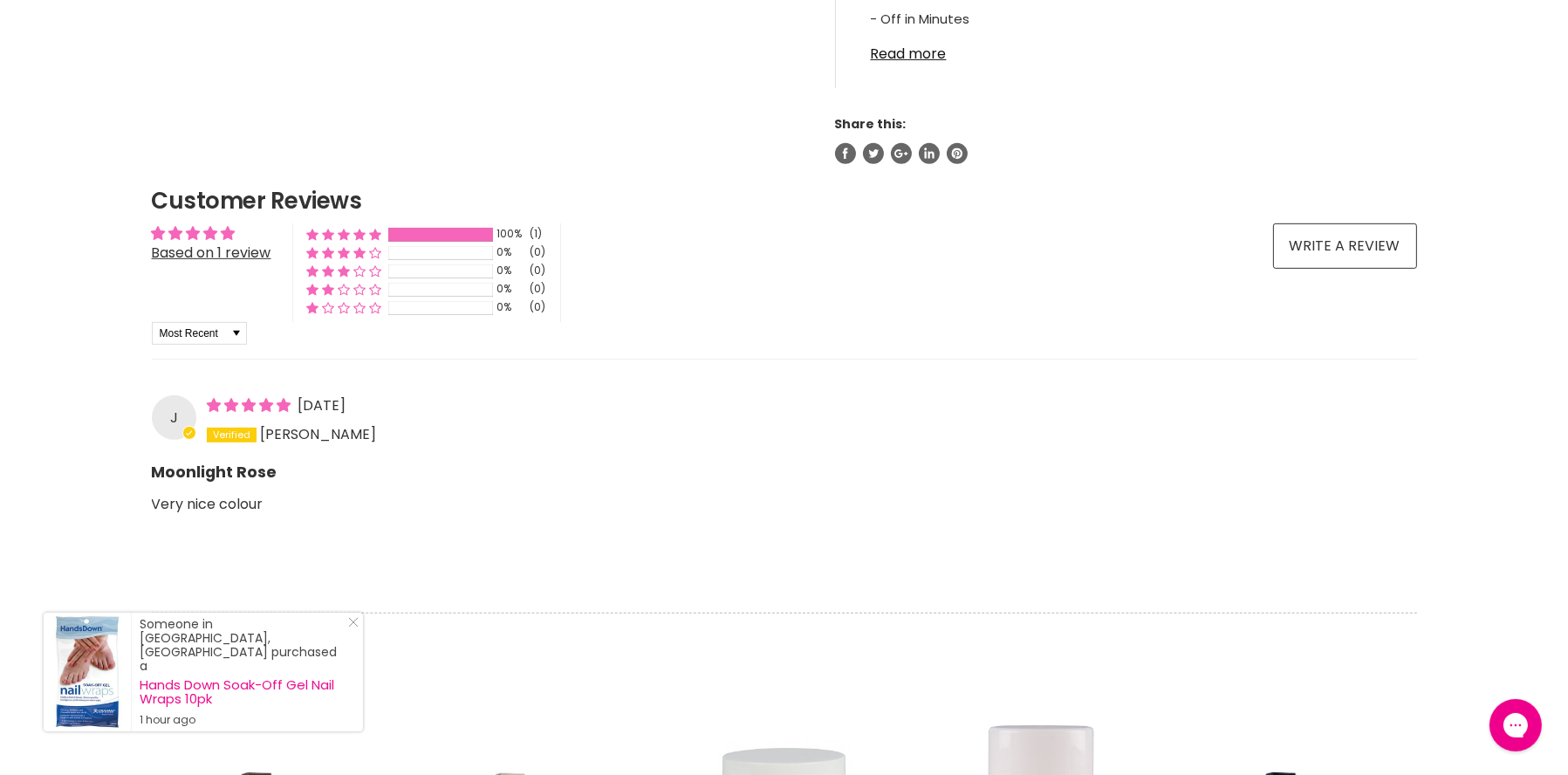
scroll to position [1134, 0]
click at [328, 303] on div "100% (1) 0% (0) 0% (0) 0% (0) 0% (0) See all reviews" at bounding box center [427, 271] width 269 height 99
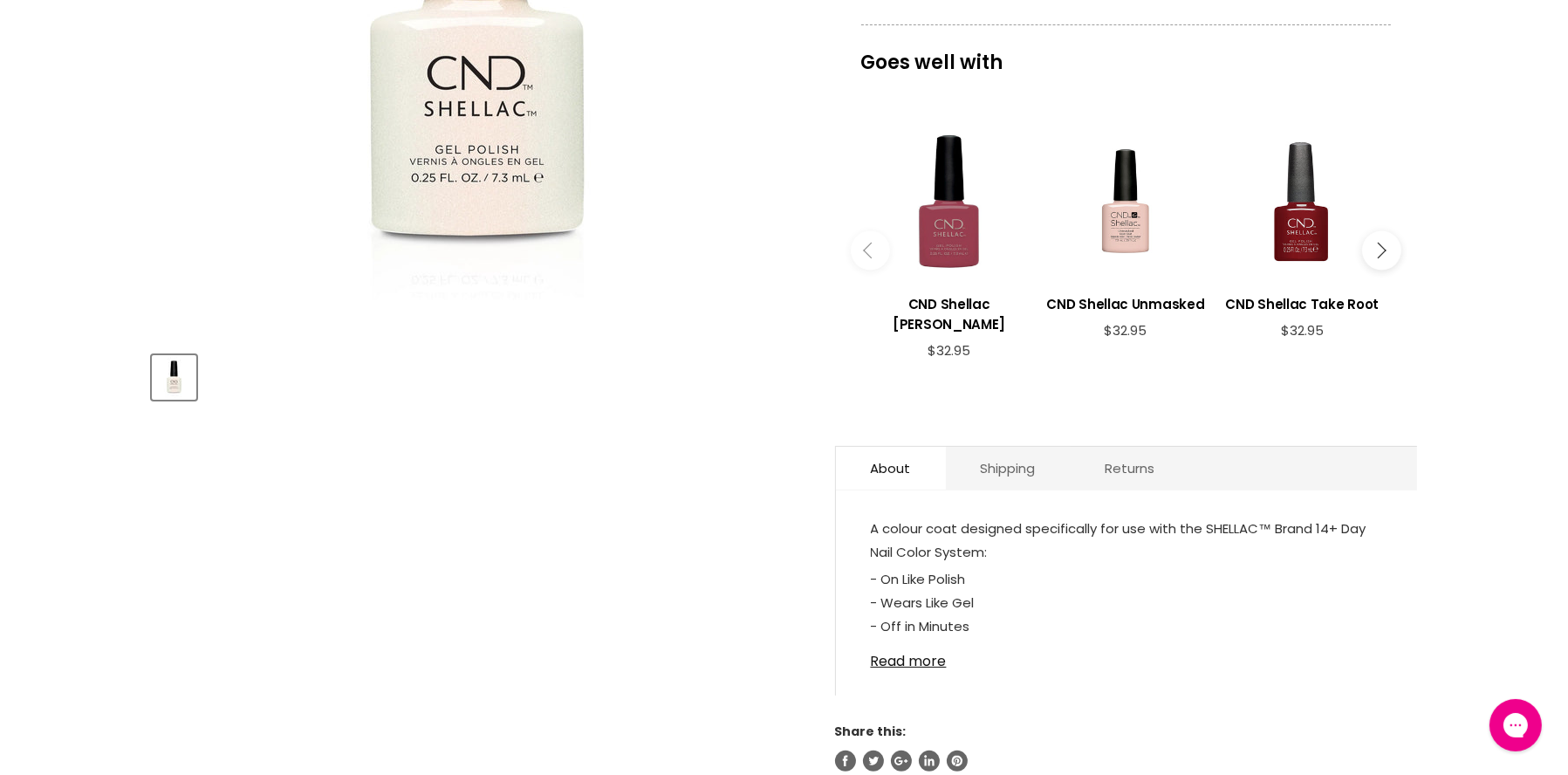
scroll to position [524, 0]
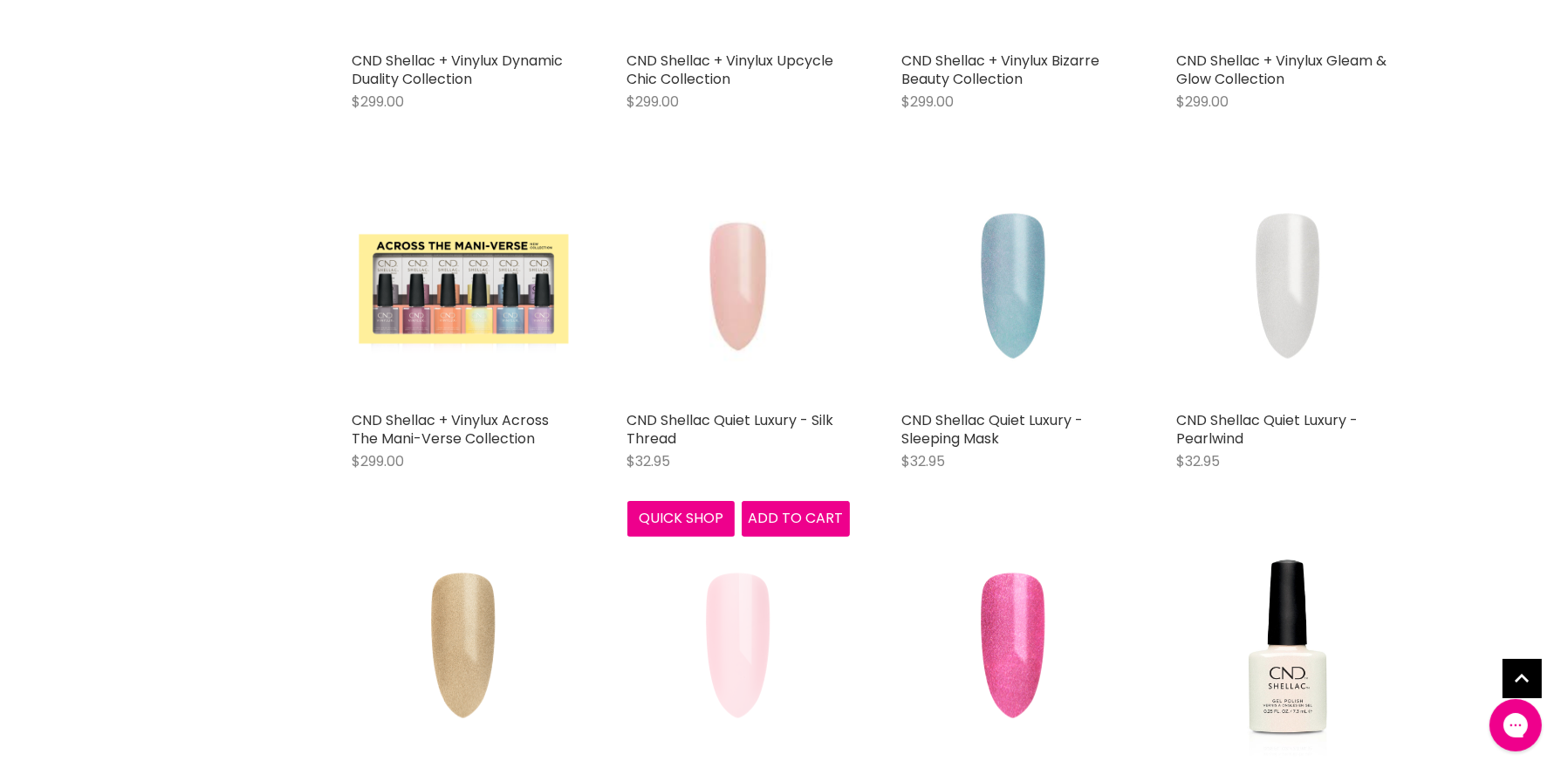
scroll to position [574, 0]
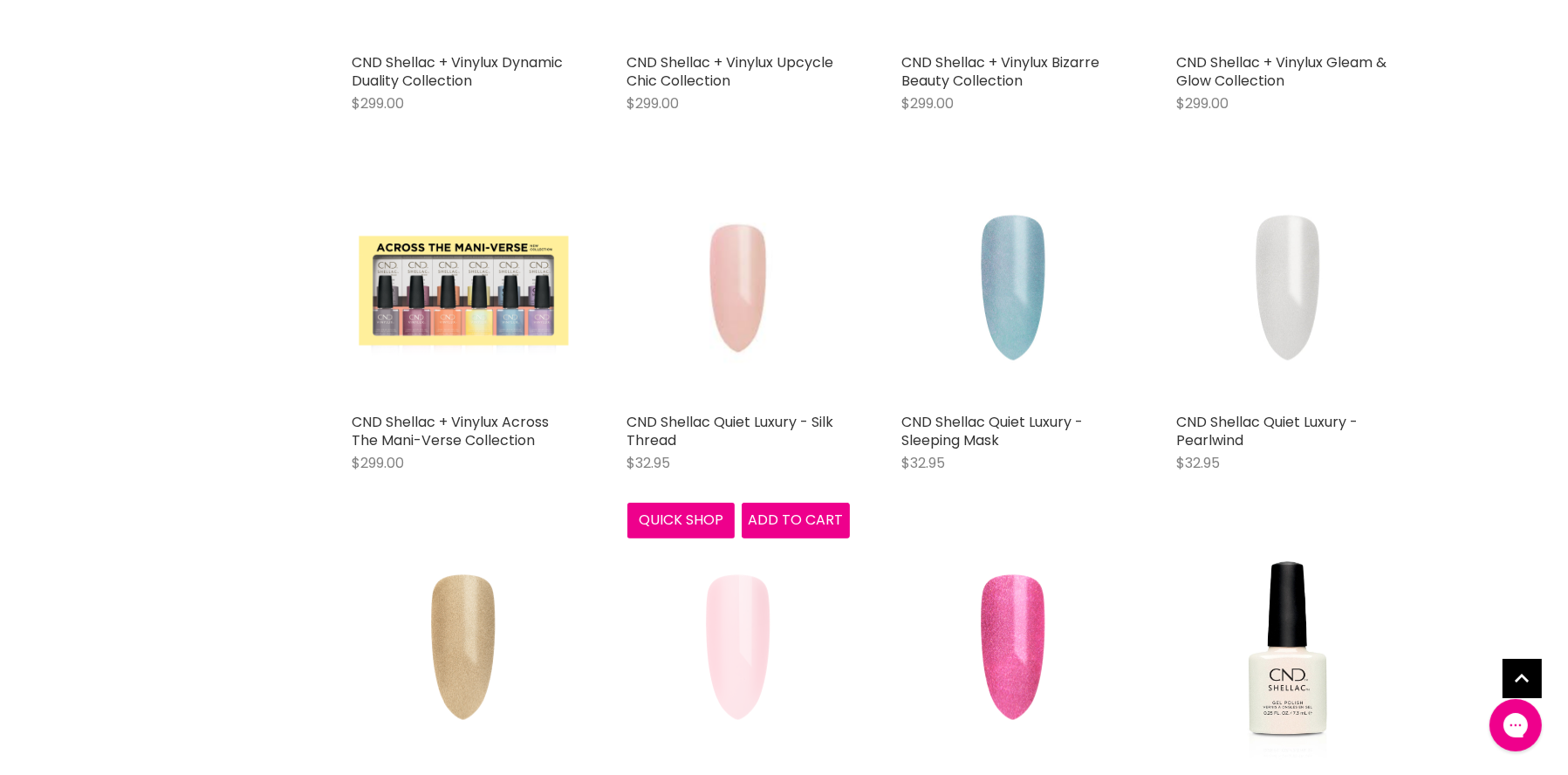
click at [748, 317] on img "Main content" at bounding box center [738, 292] width 196 height 196
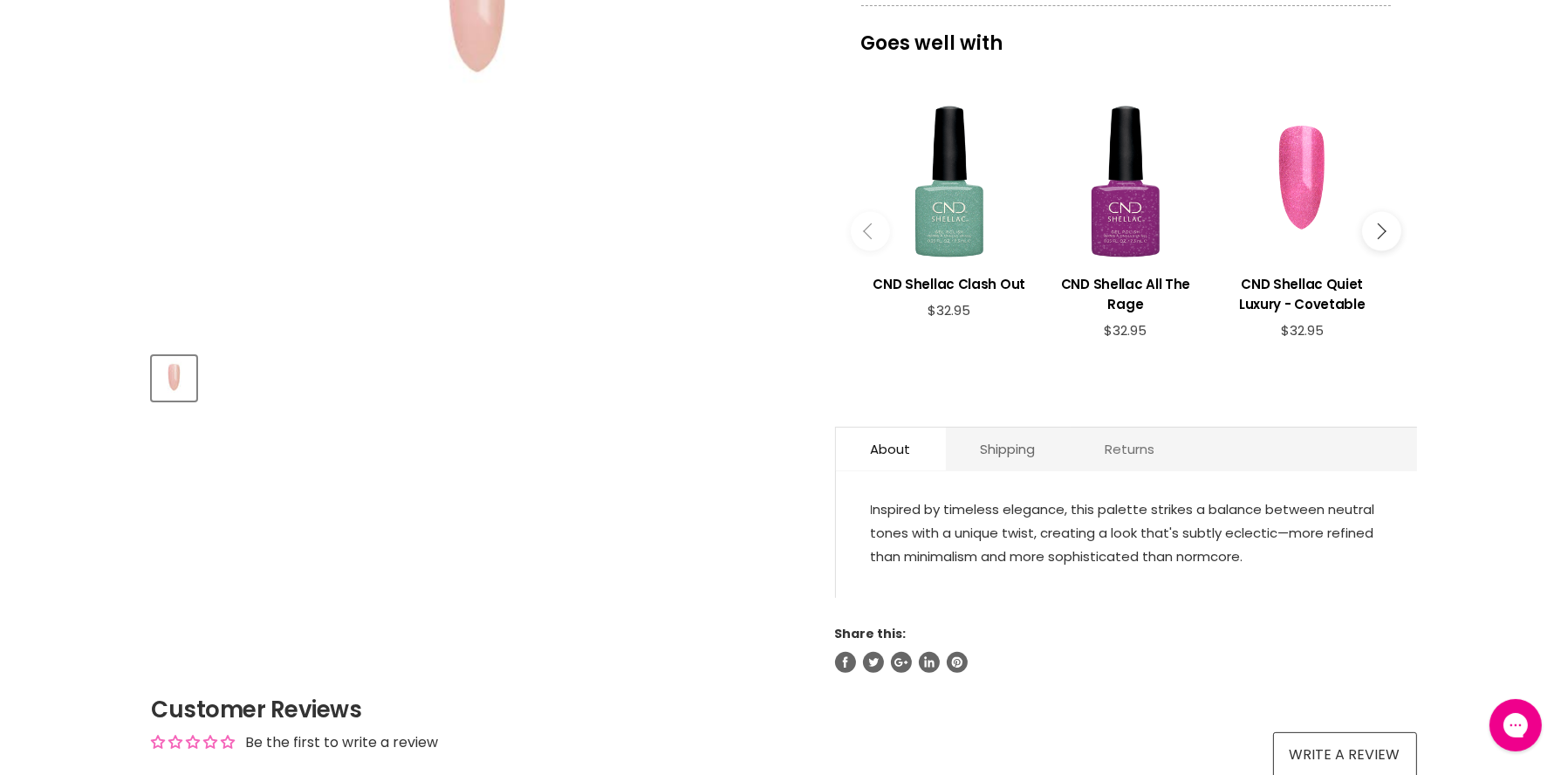
scroll to position [523, 0]
click at [1021, 451] on link "Shipping" at bounding box center [1008, 450] width 125 height 43
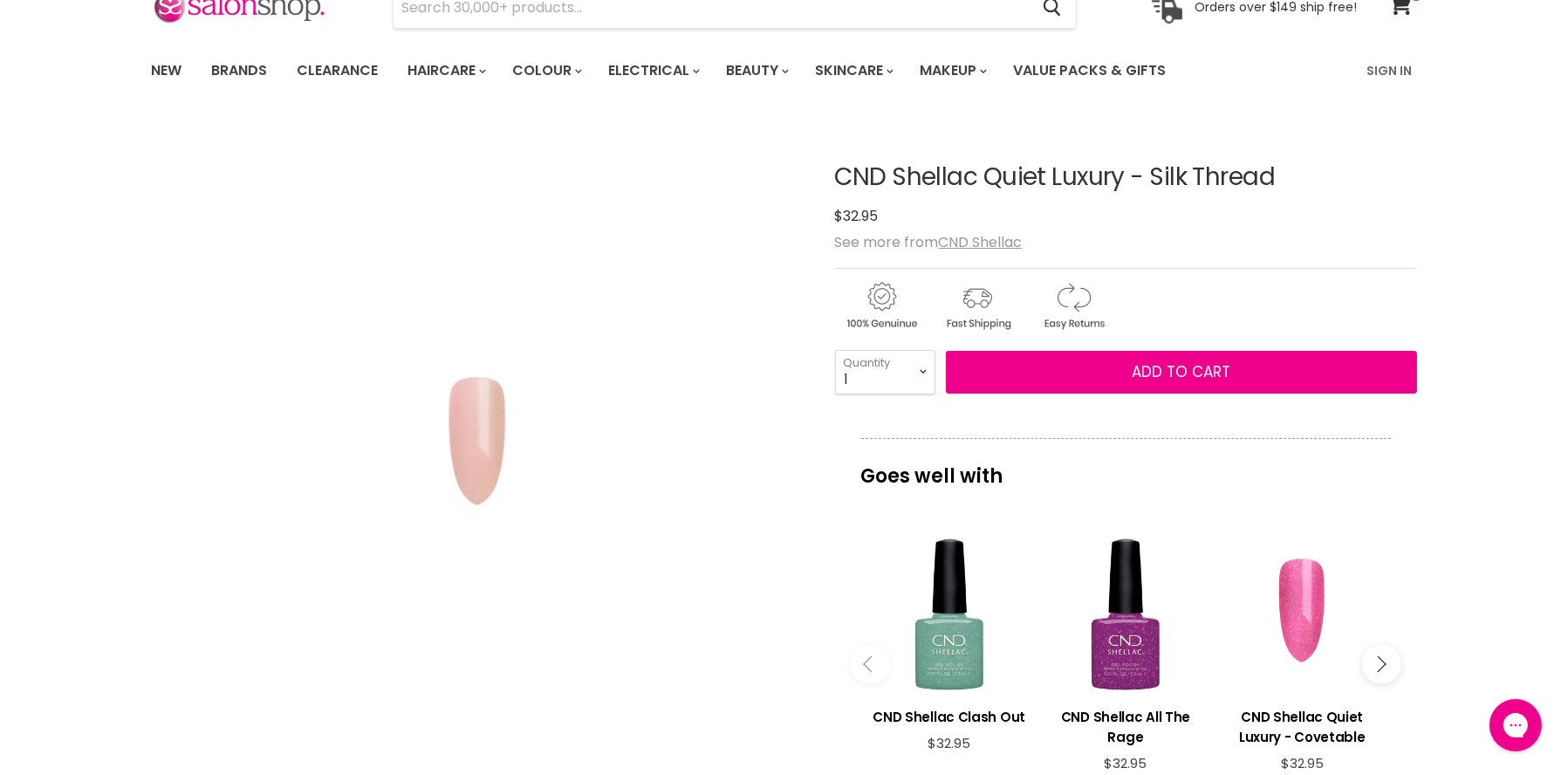
scroll to position [0, 0]
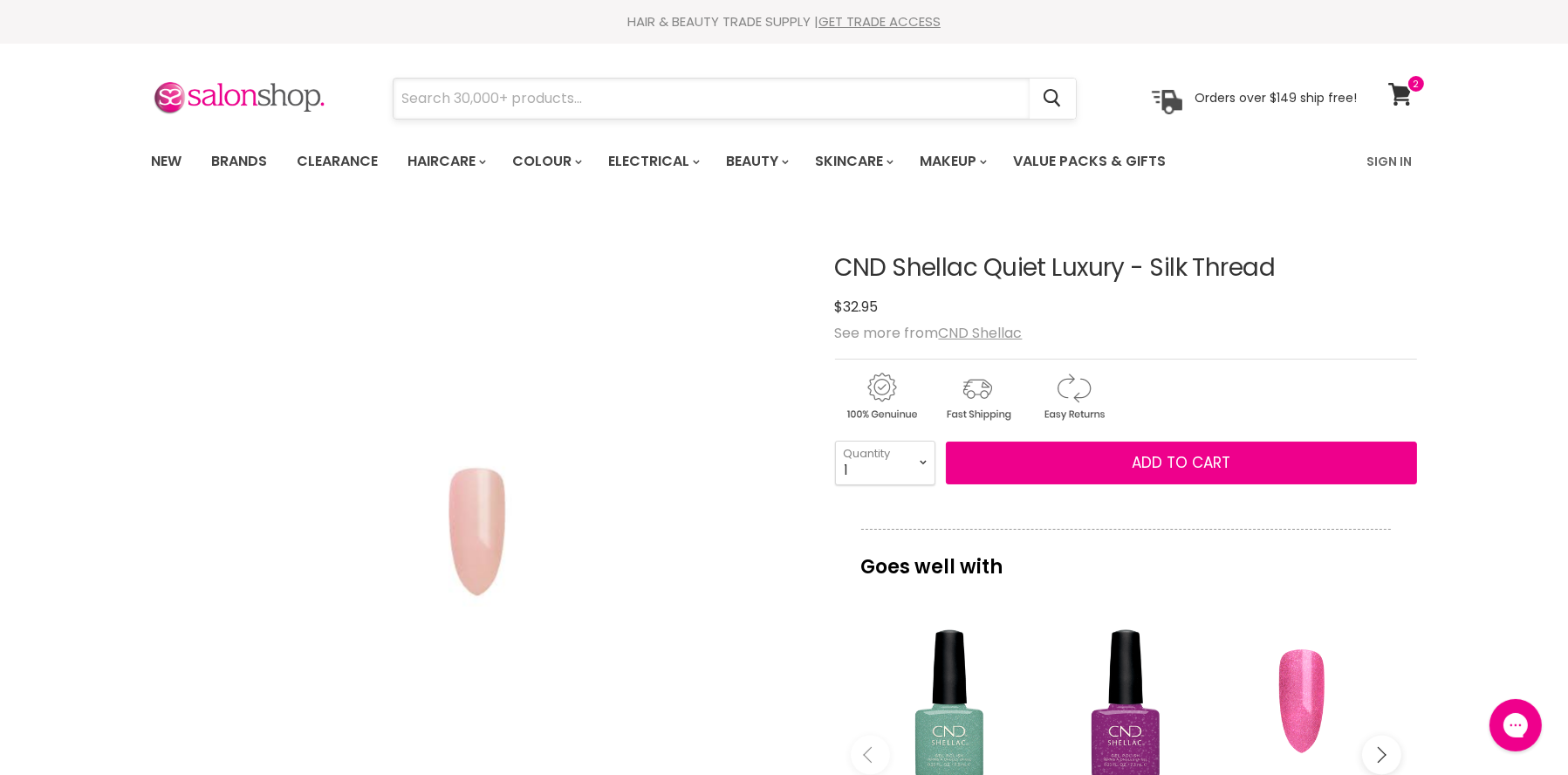
click at [447, 101] on input "Search" at bounding box center [712, 99] width 636 height 40
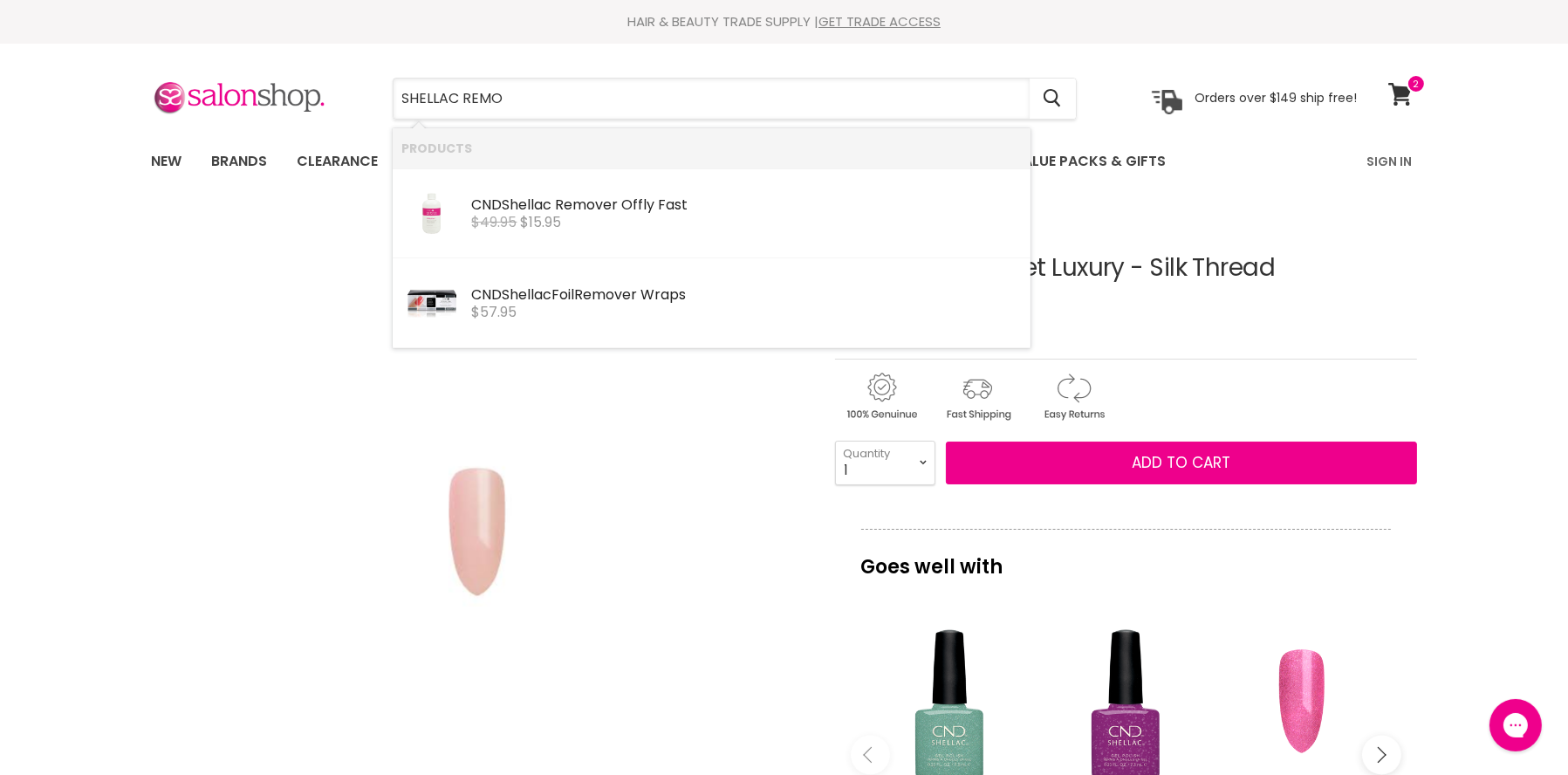
type input "SHELLAC REMOV"
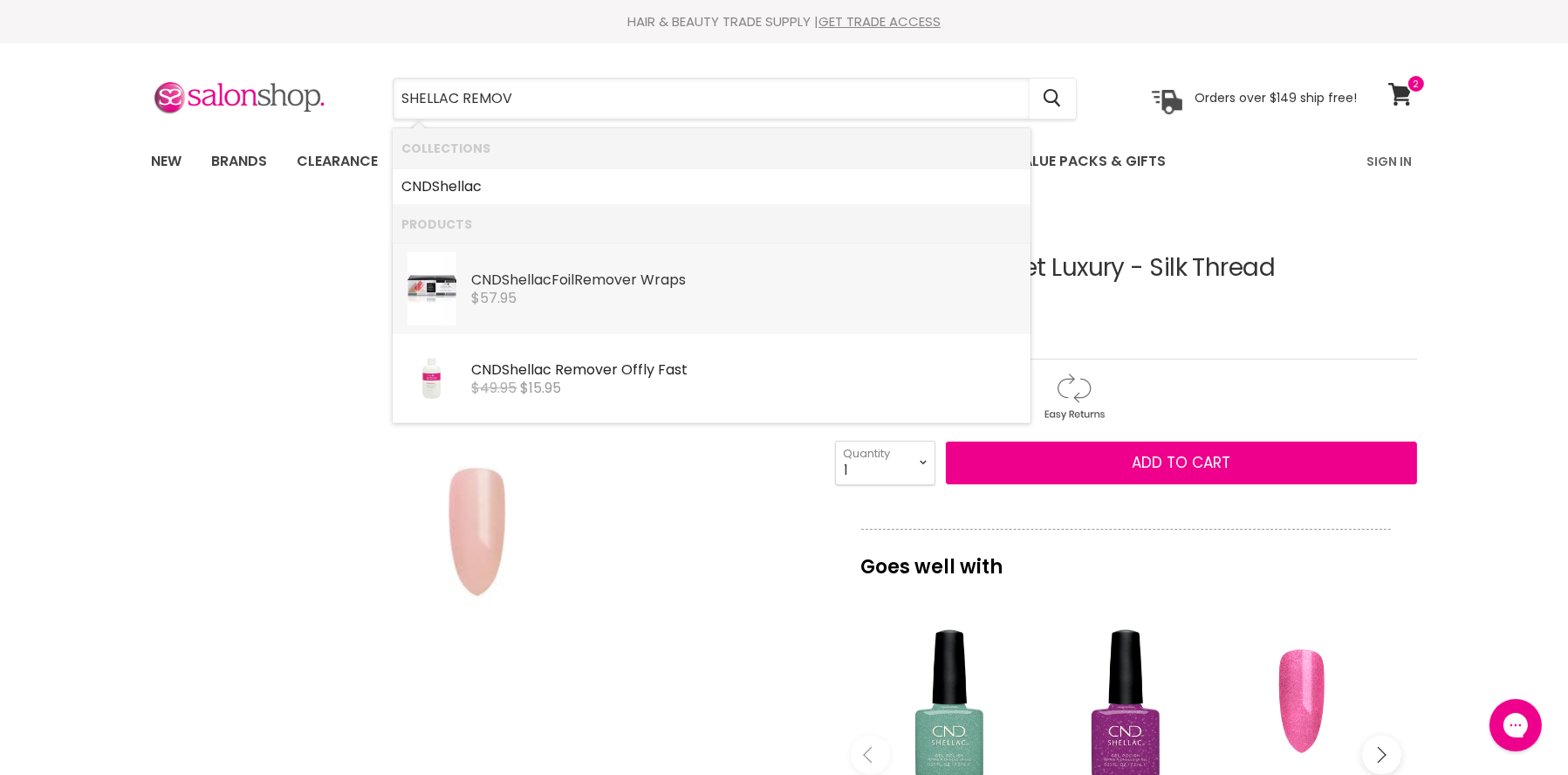
click at [507, 274] on b "Shellac" at bounding box center [526, 280] width 49 height 20
